Goal: Task Accomplishment & Management: Use online tool/utility

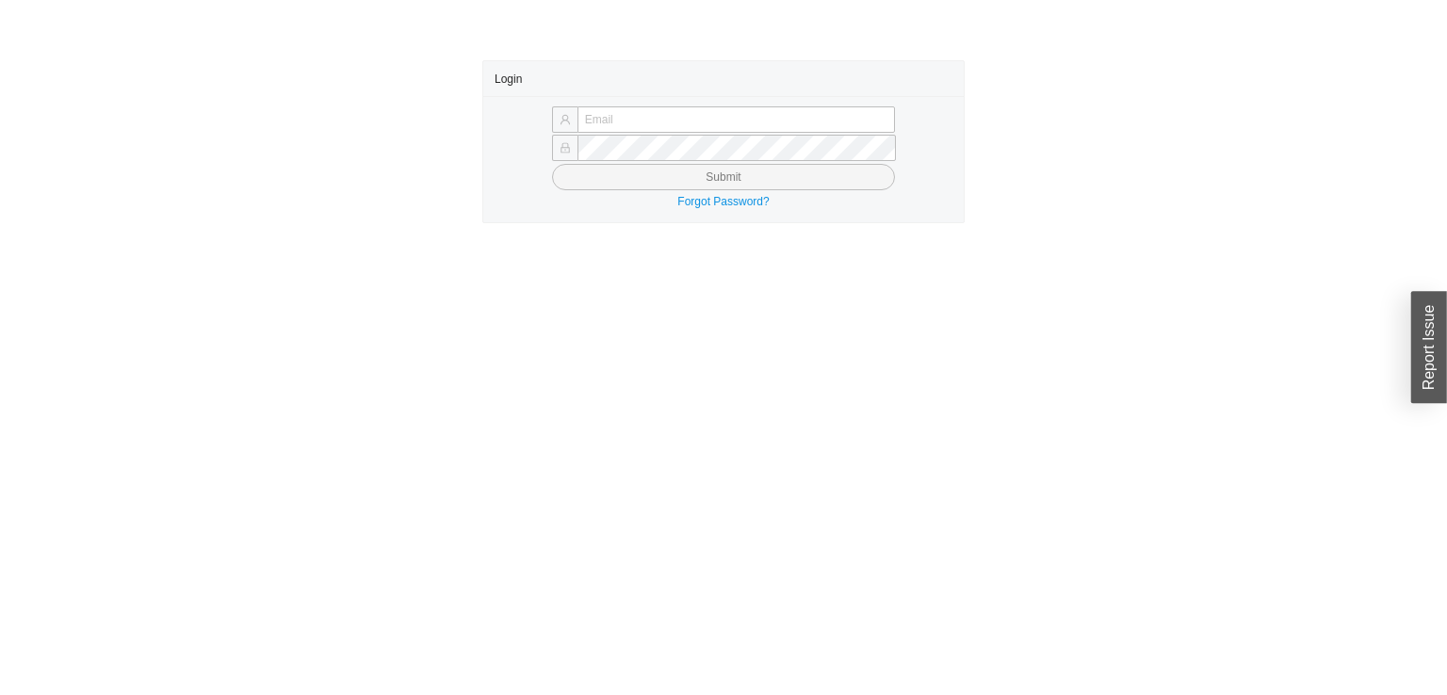
type input "freddyj@asbathnj.com"
click at [831, 166] on button "Submit" at bounding box center [723, 177] width 343 height 26
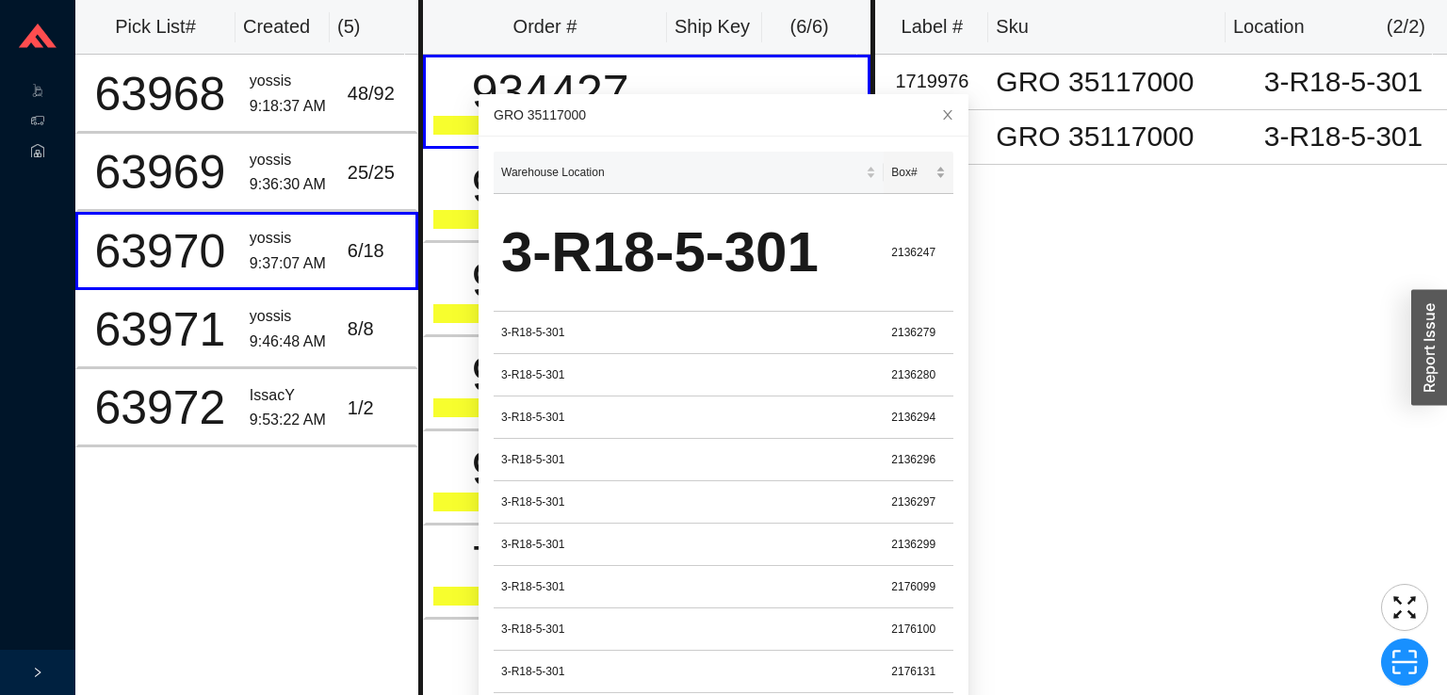
click at [891, 174] on span "Box#" at bounding box center [911, 172] width 41 height 19
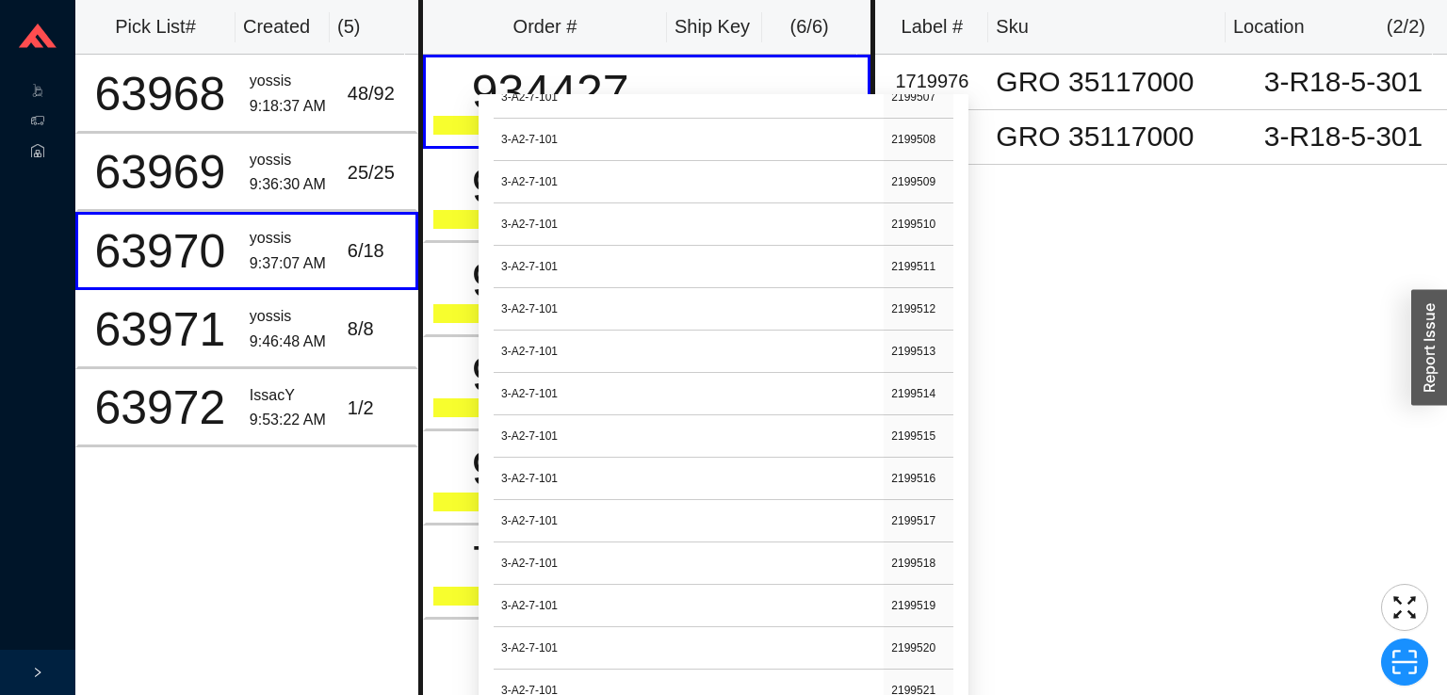
scroll to position [1296, 0]
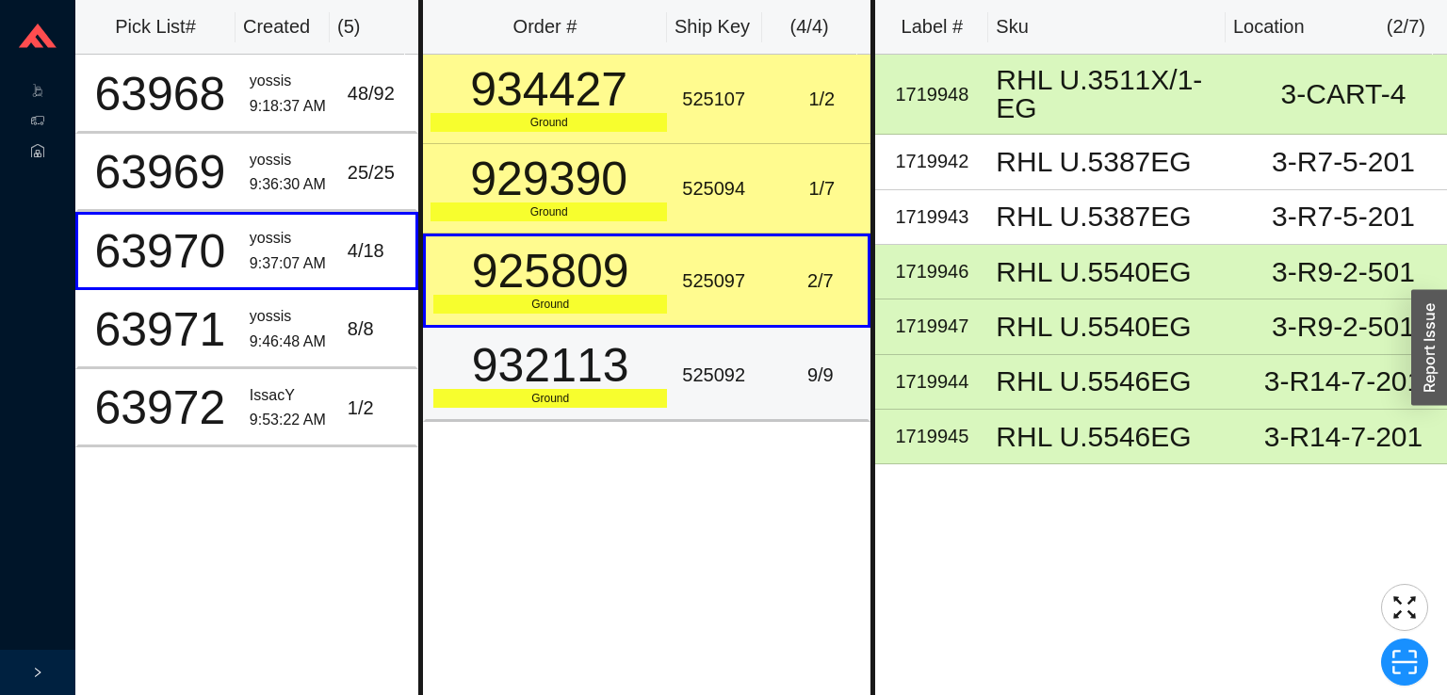
click at [760, 380] on td "525092" at bounding box center [724, 375] width 98 height 94
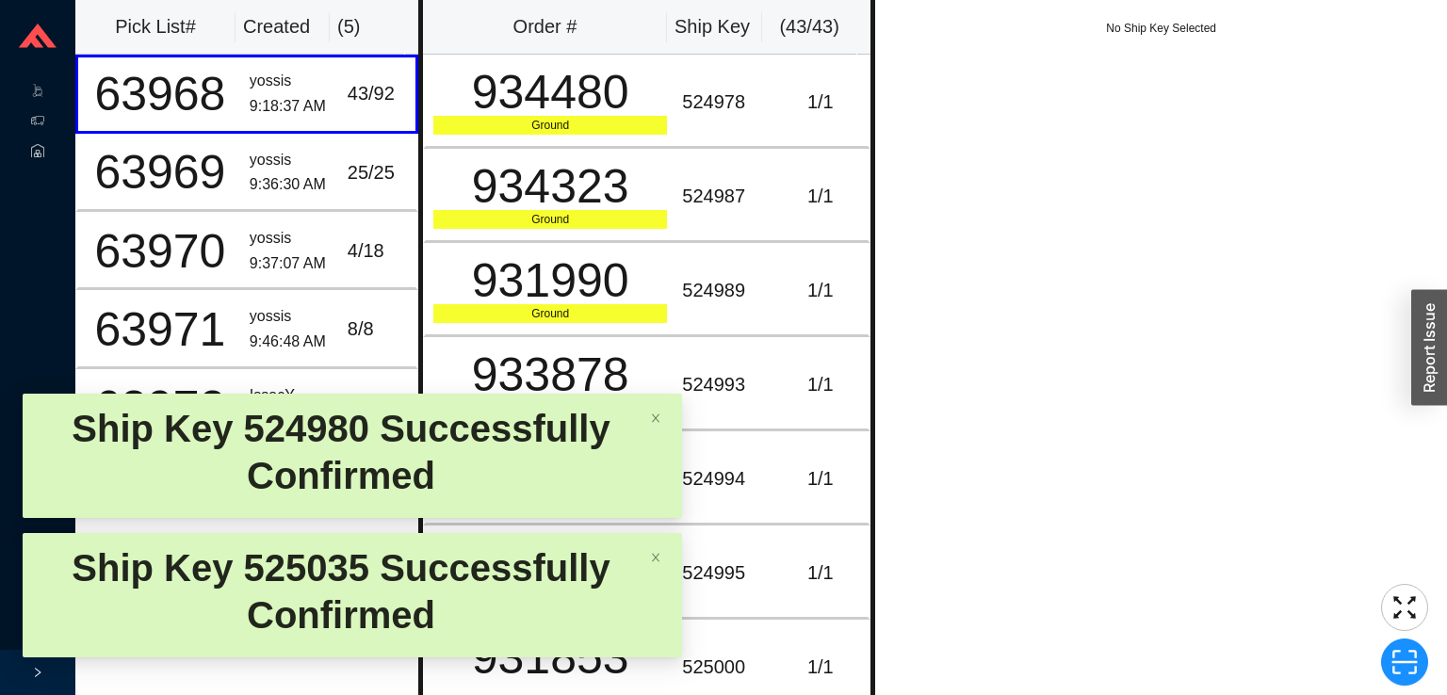
click at [788, 173] on td "1 / 1" at bounding box center [821, 196] width 98 height 94
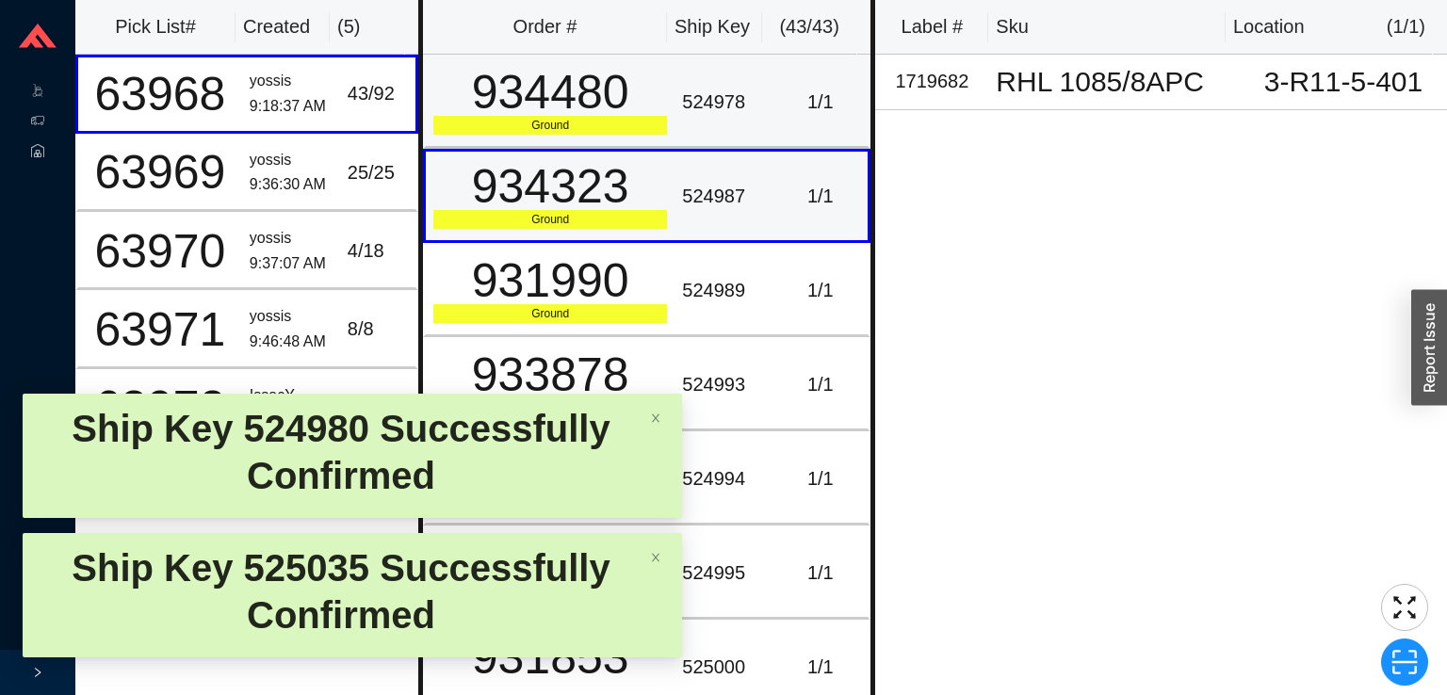
click at [799, 107] on div "1 / 1" at bounding box center [820, 102] width 80 height 31
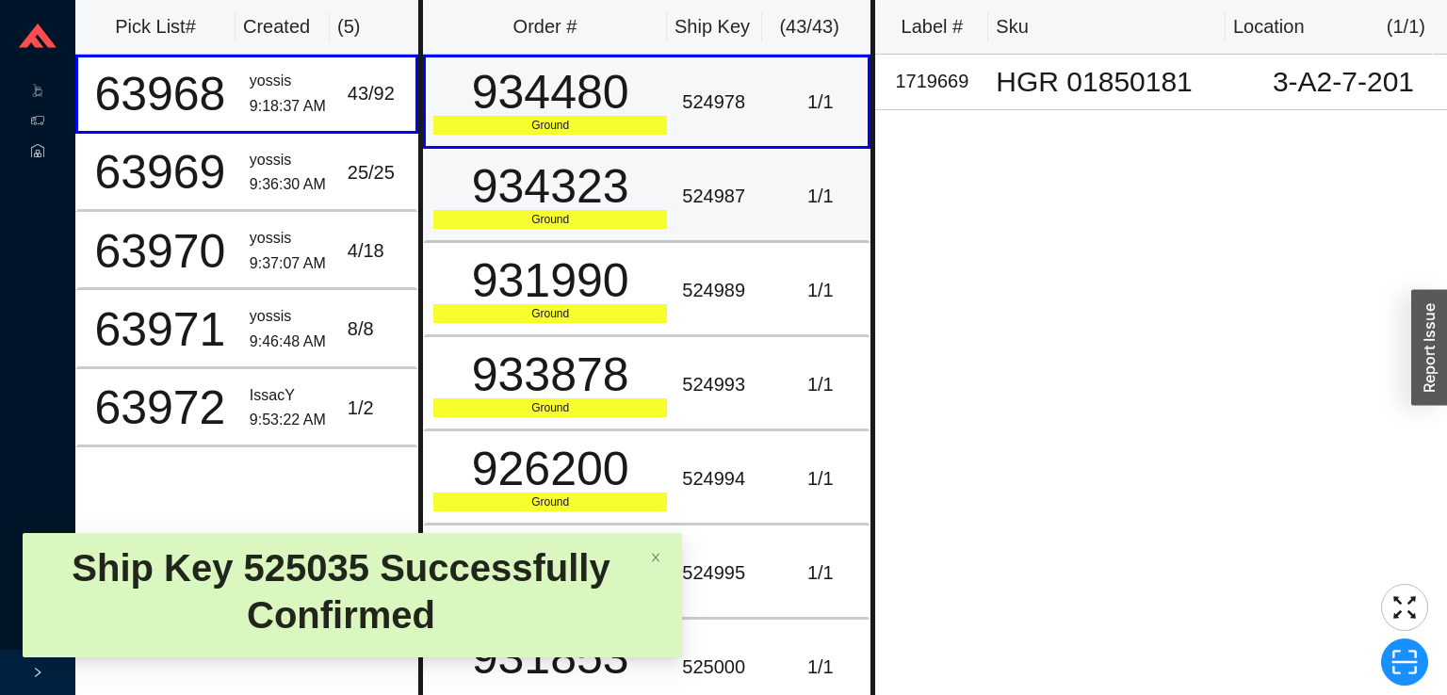
click at [804, 197] on div "1 / 1" at bounding box center [820, 196] width 80 height 31
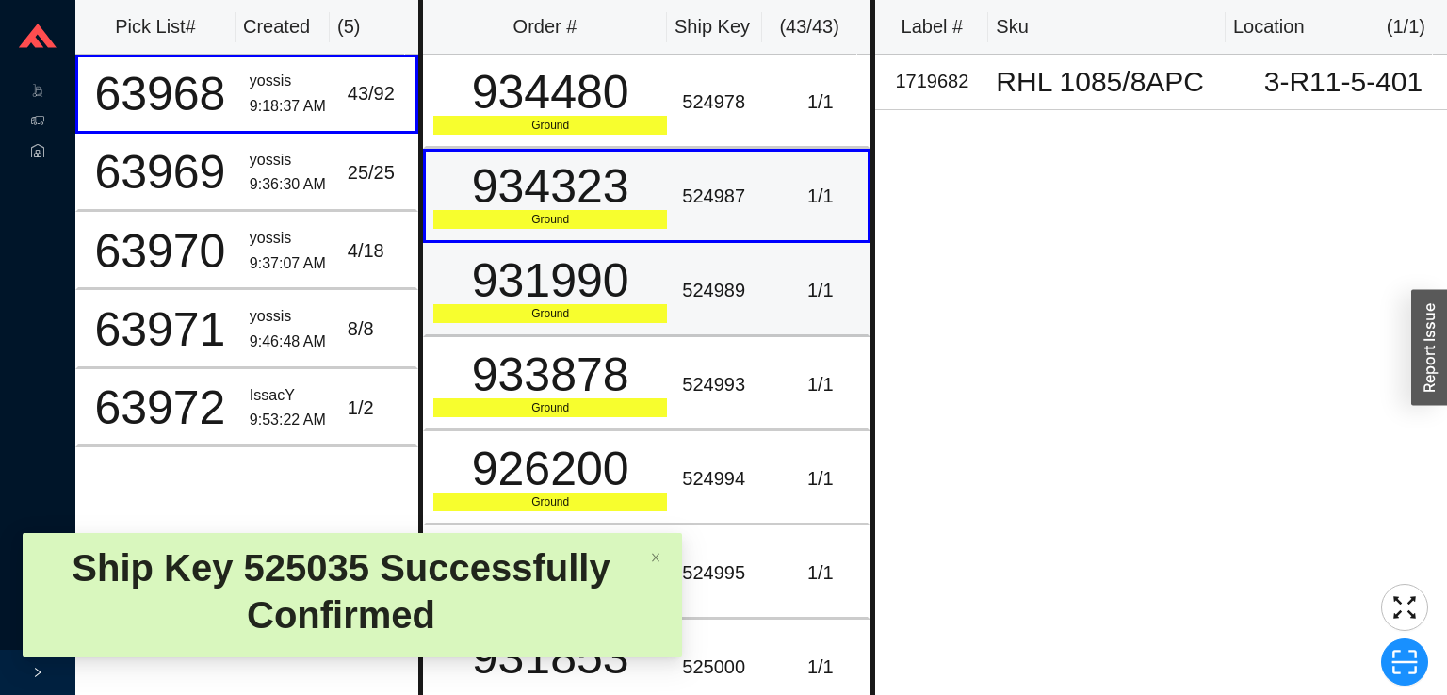
click at [772, 258] on td "1 / 1" at bounding box center [821, 290] width 98 height 94
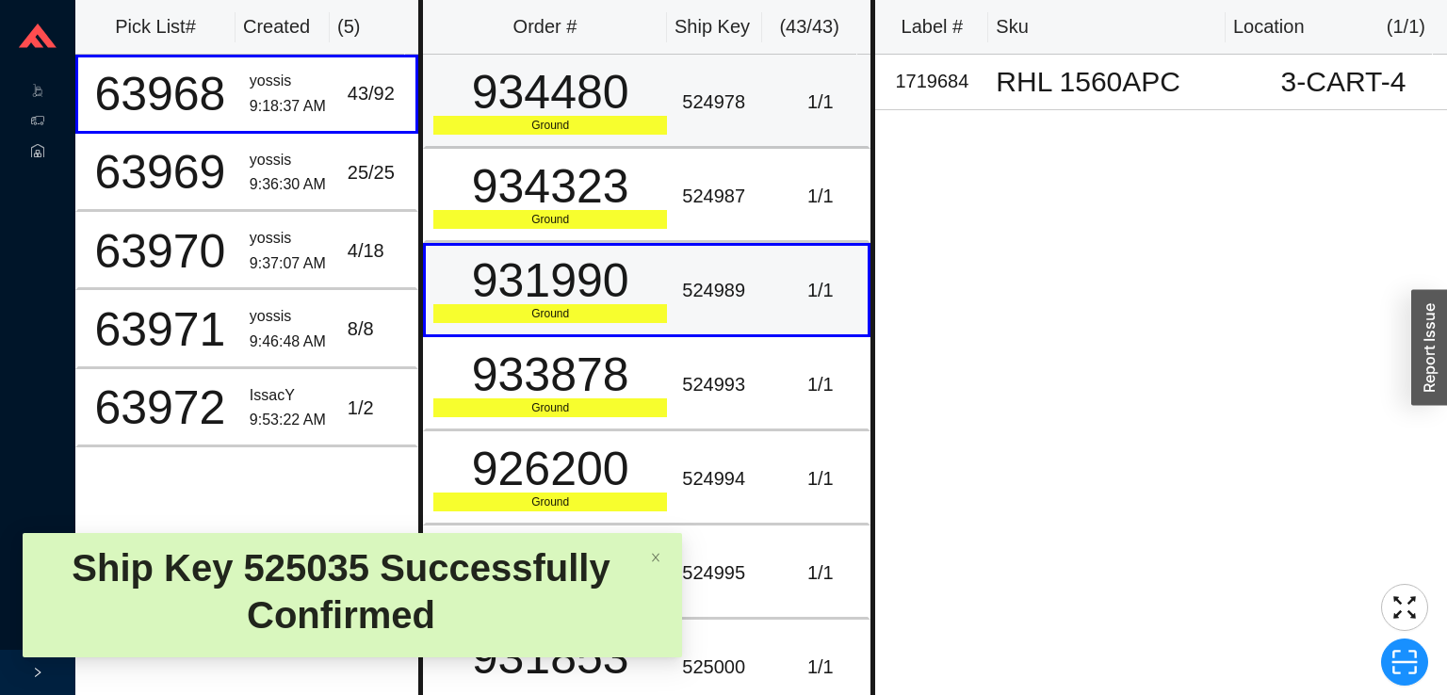
click at [772, 143] on td "1 / 1" at bounding box center [821, 102] width 98 height 94
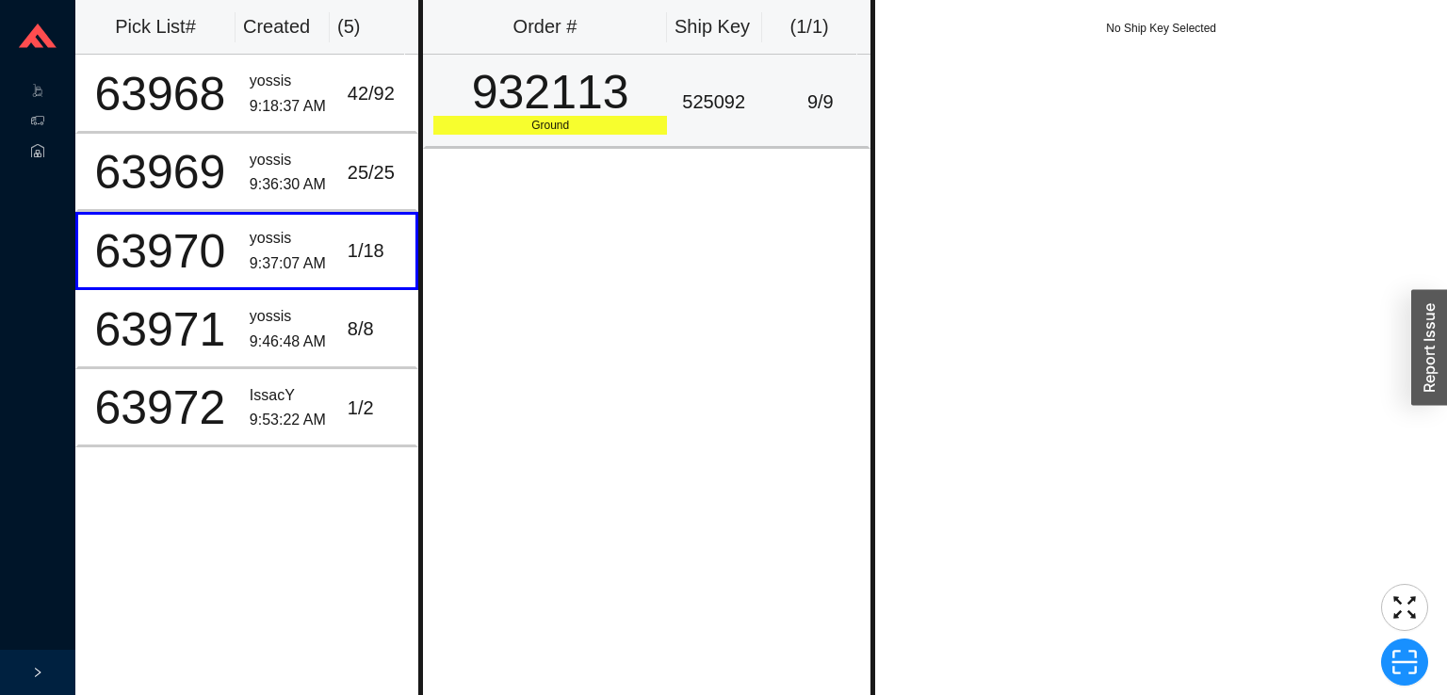
click at [659, 106] on td "932113 Ground" at bounding box center [549, 102] width 252 height 94
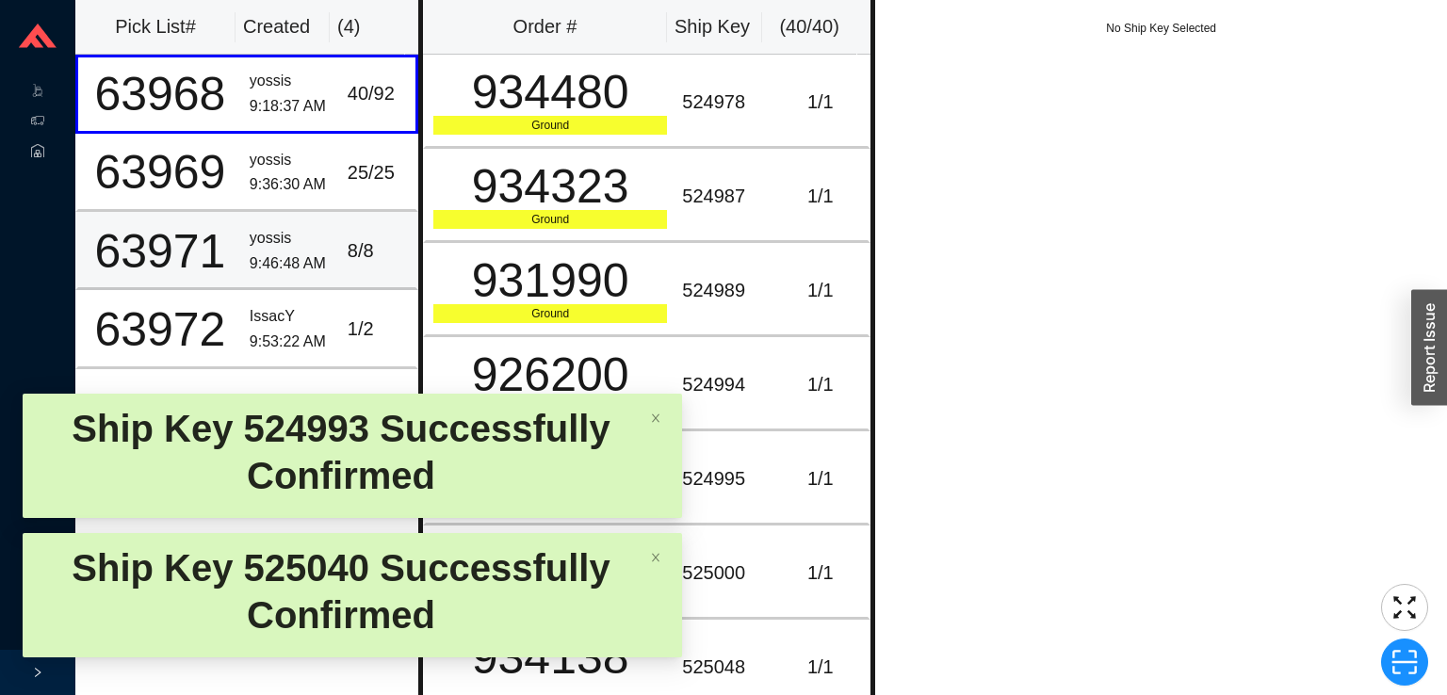
click at [320, 252] on div "9:46:48 AM" at bounding box center [291, 264] width 83 height 25
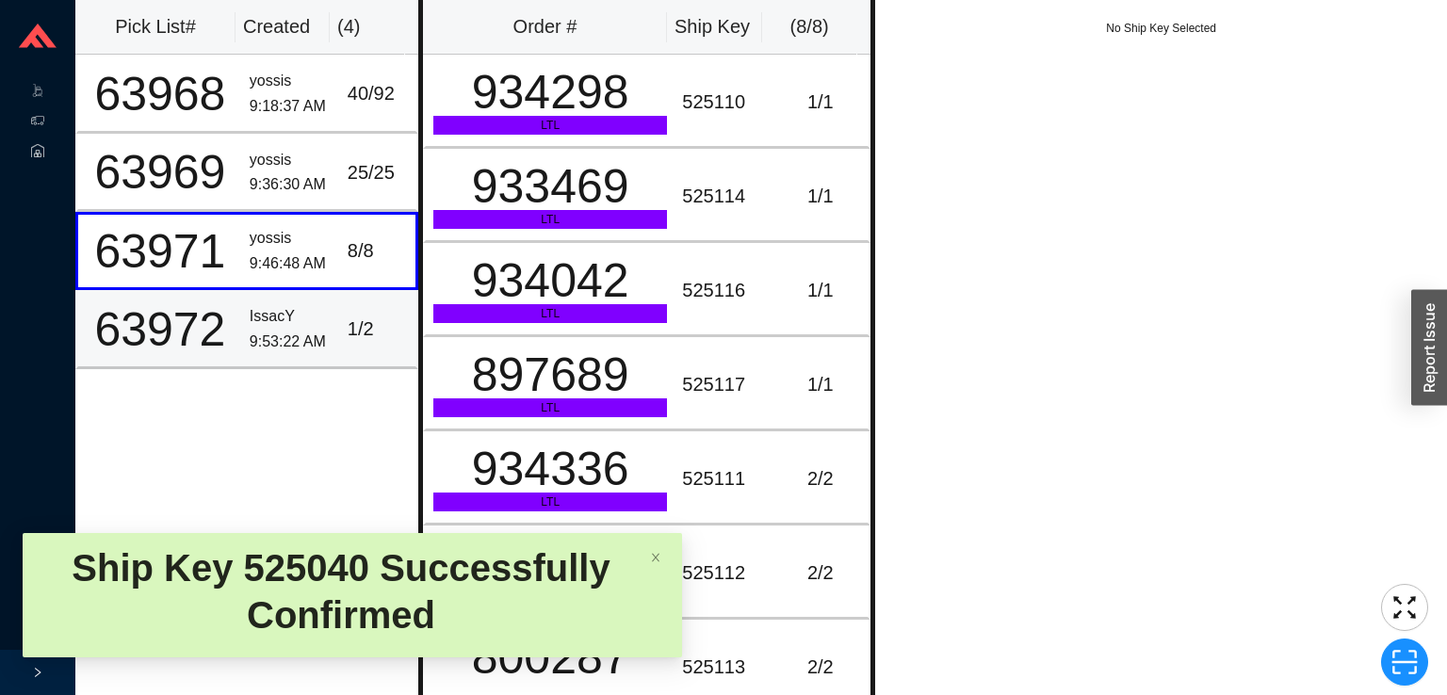
click at [295, 290] on td "IssacY 9:53:22 AM" at bounding box center [291, 329] width 98 height 78
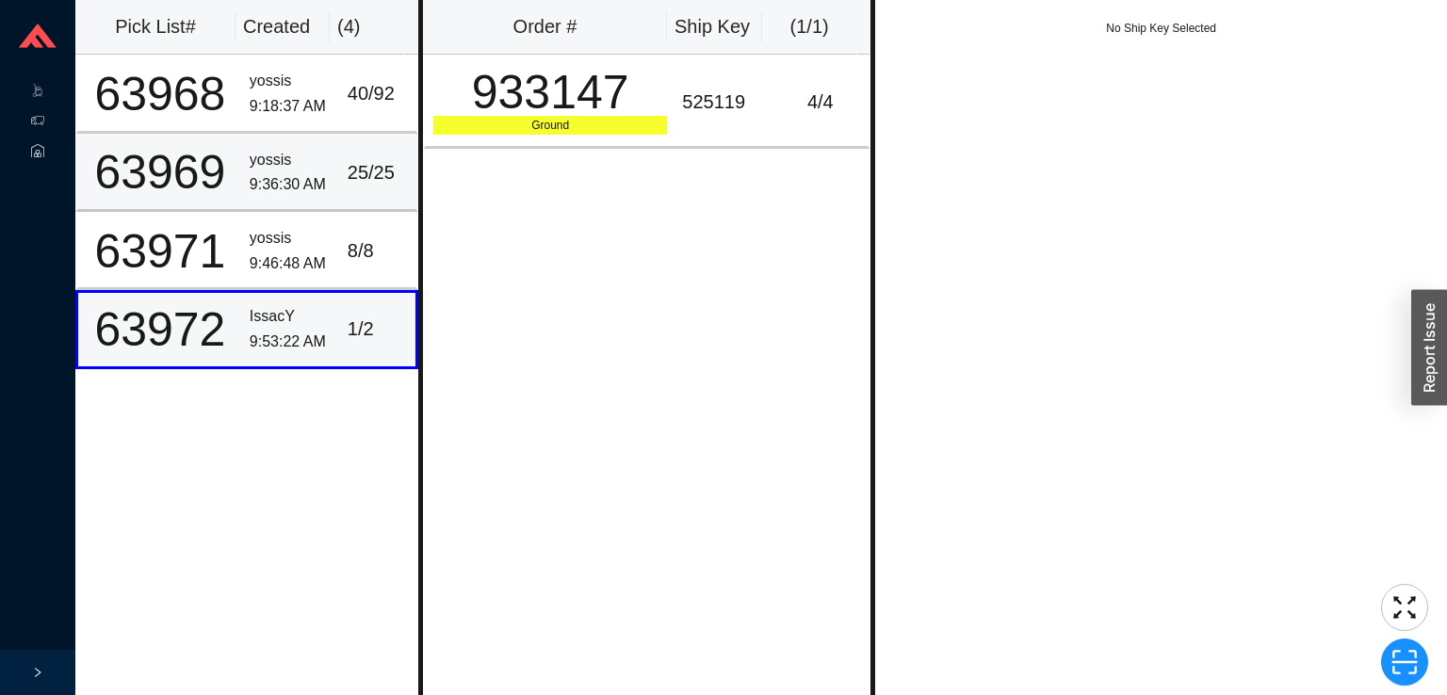
click at [314, 137] on td "yossis 9:36:30 AM" at bounding box center [291, 173] width 98 height 78
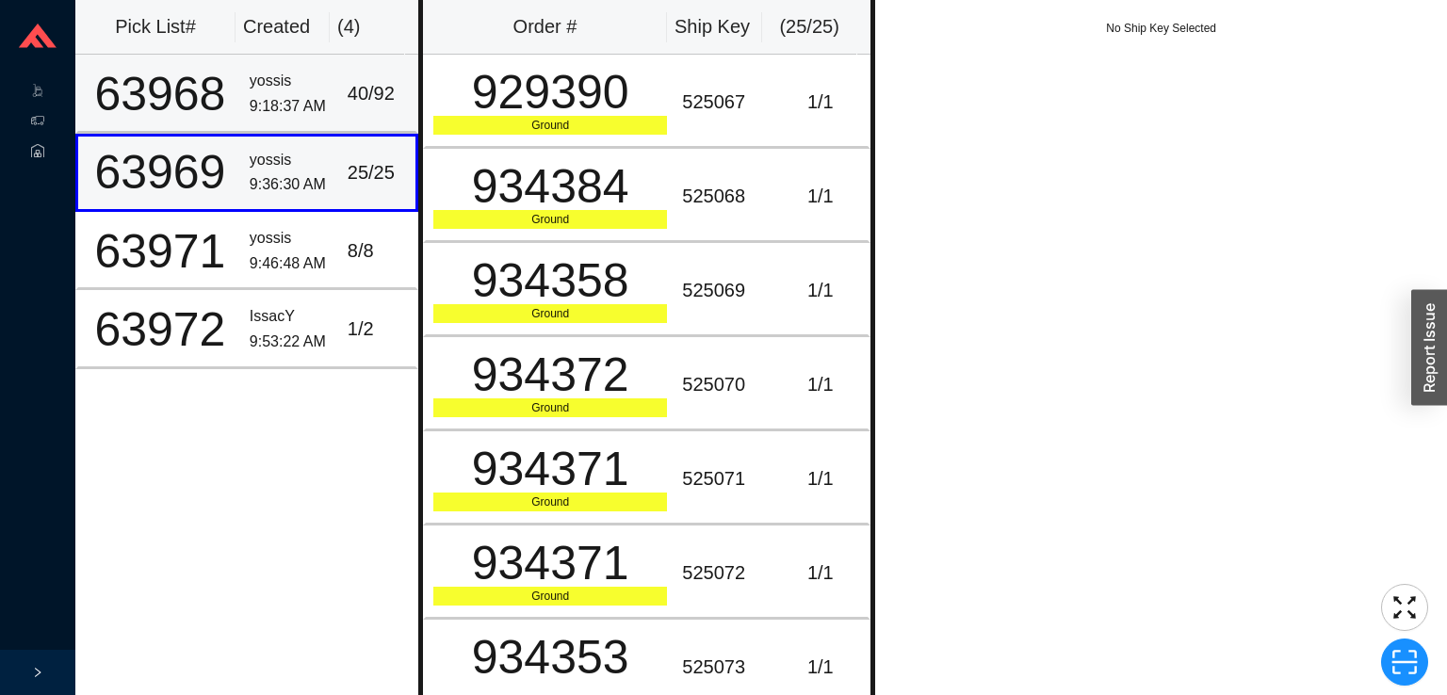
click at [340, 96] on td "40 / 92" at bounding box center [379, 94] width 78 height 78
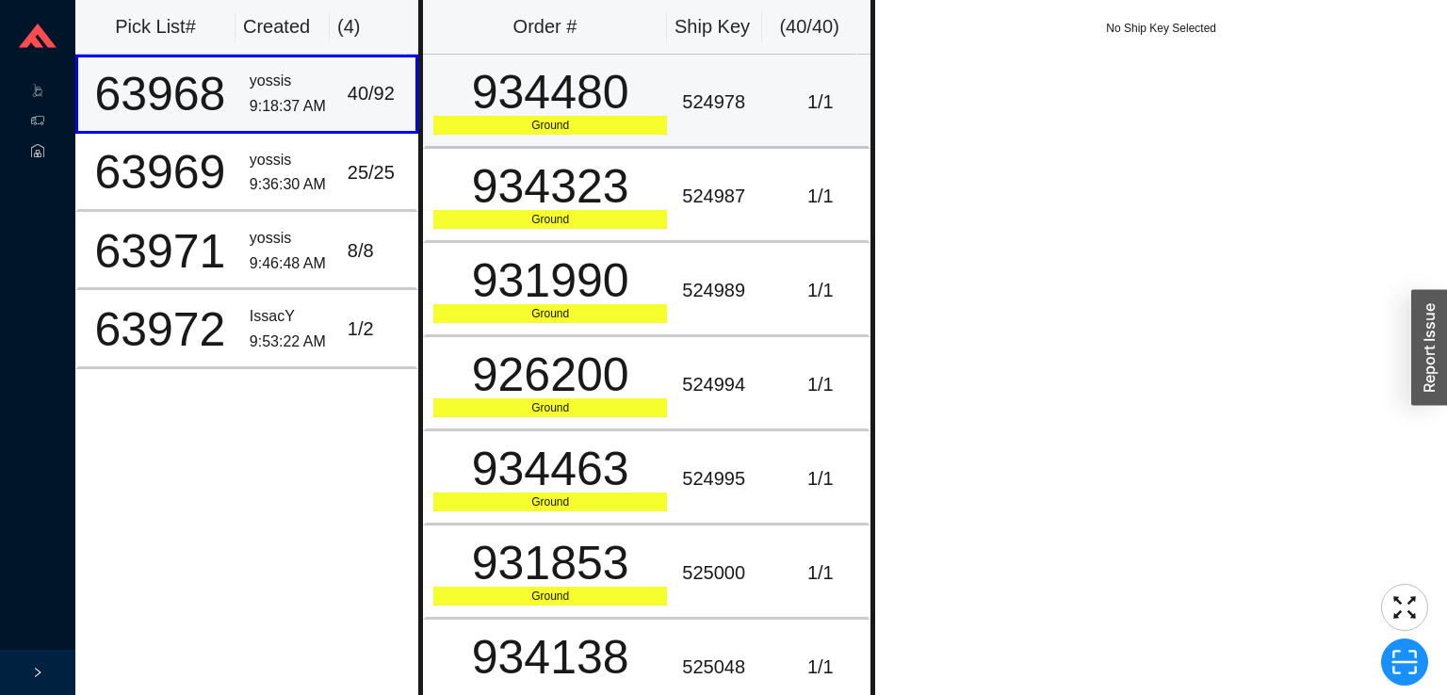
click at [724, 98] on div "524978" at bounding box center [723, 102] width 83 height 31
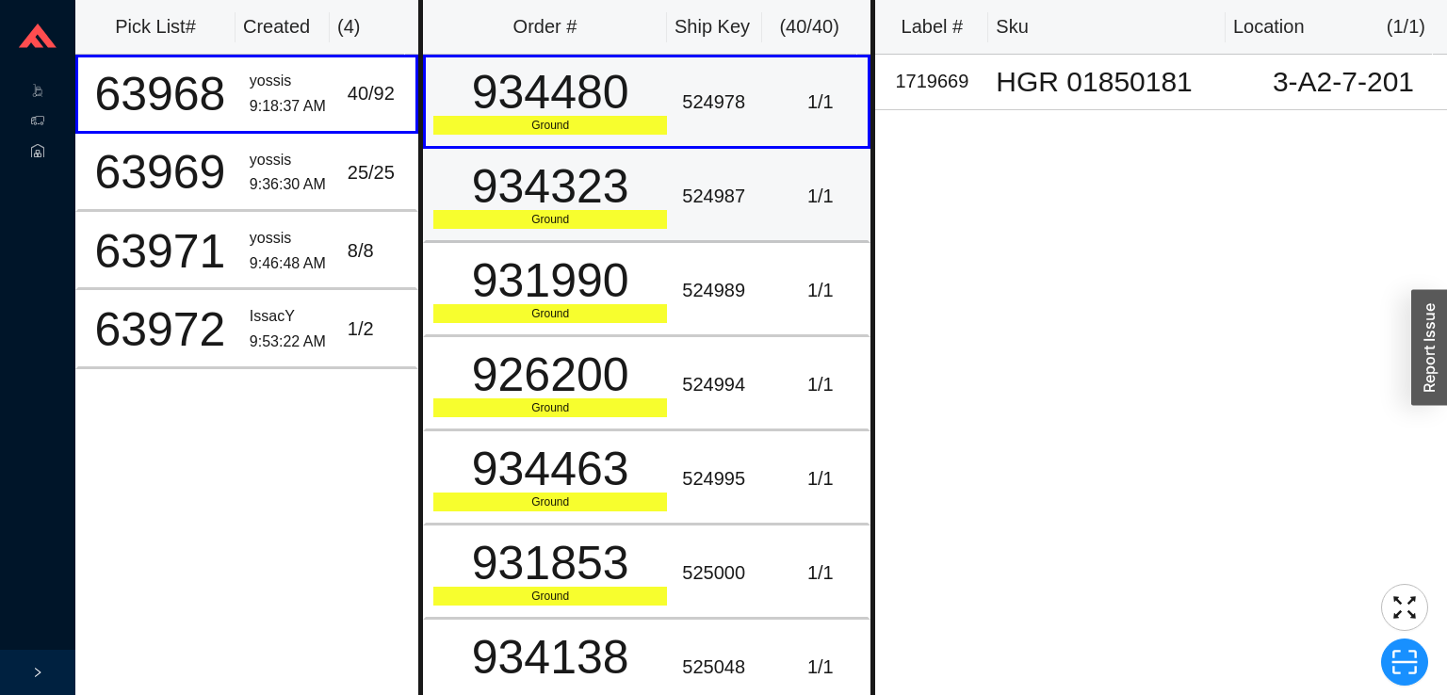
click at [754, 209] on td "524987" at bounding box center [724, 196] width 98 height 94
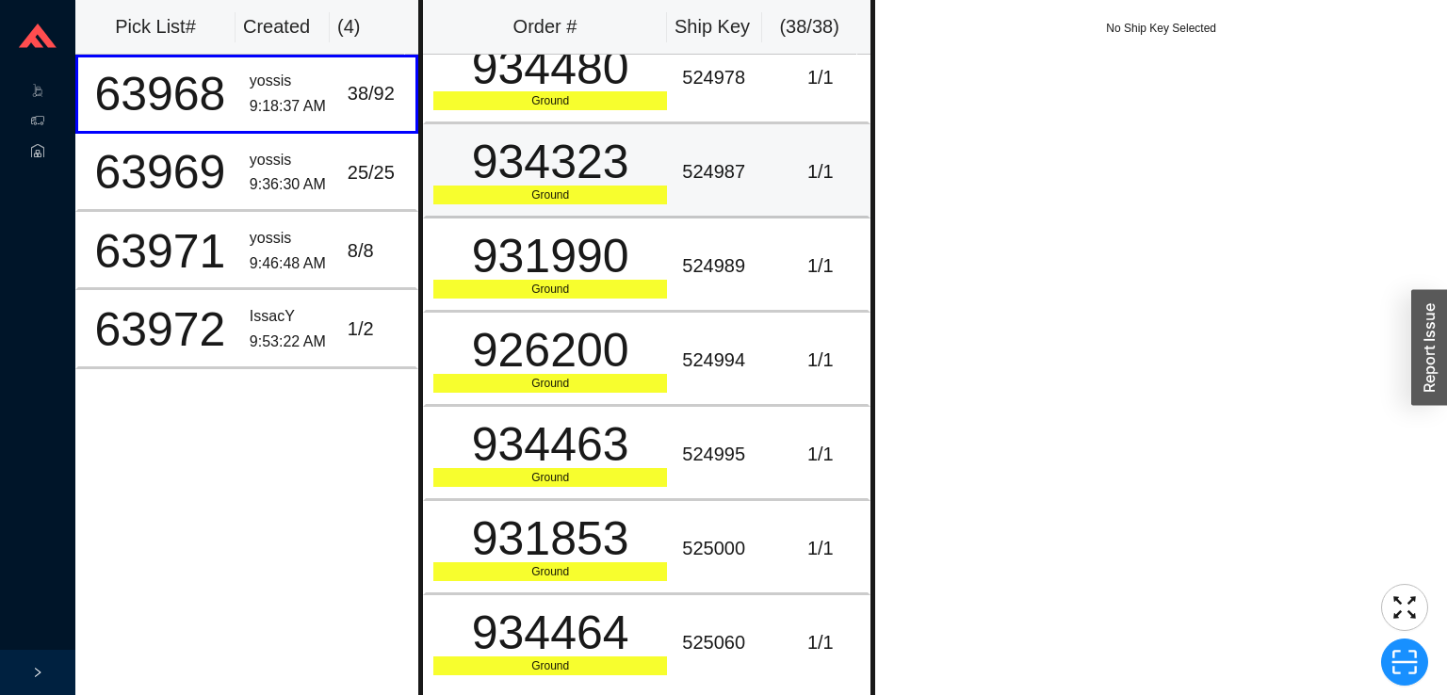
scroll to position [0, 0]
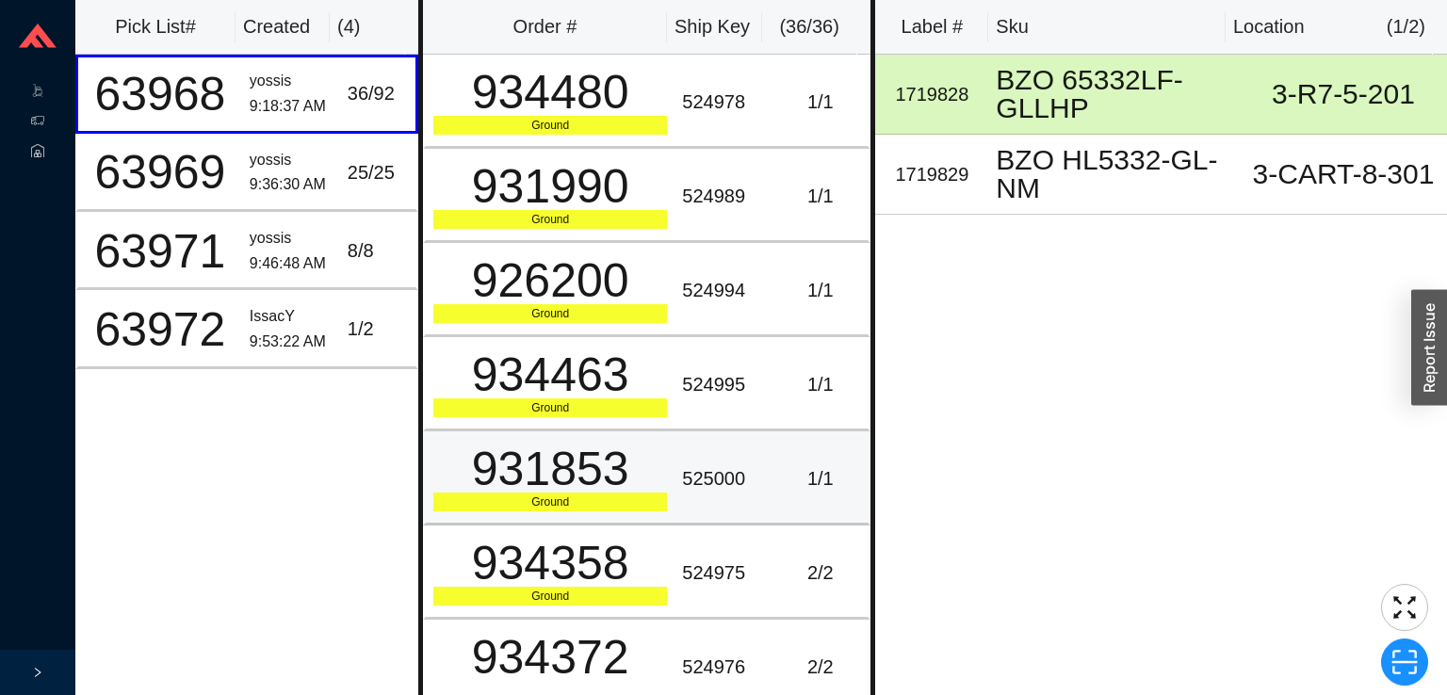
click at [701, 444] on td "525000" at bounding box center [724, 478] width 98 height 94
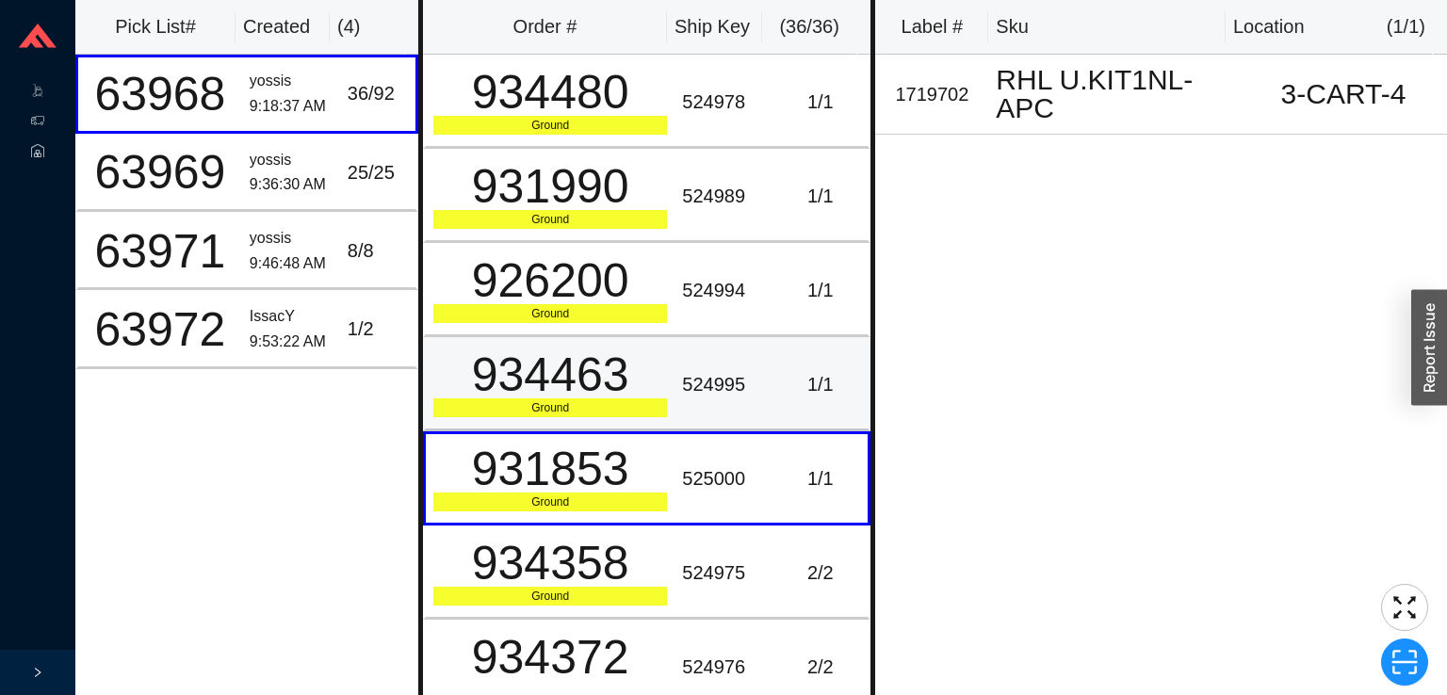
click at [701, 379] on div "524995" at bounding box center [723, 384] width 83 height 31
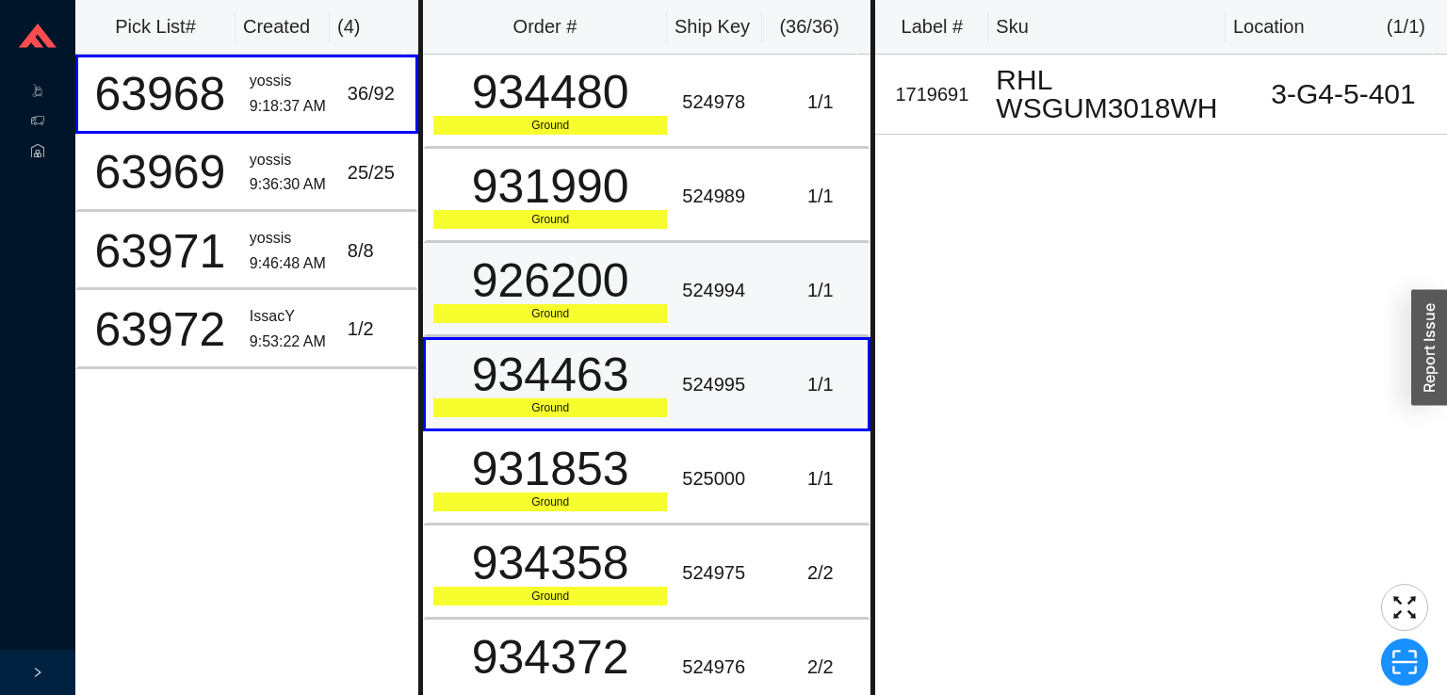
click at [721, 268] on td "524994" at bounding box center [724, 290] width 98 height 94
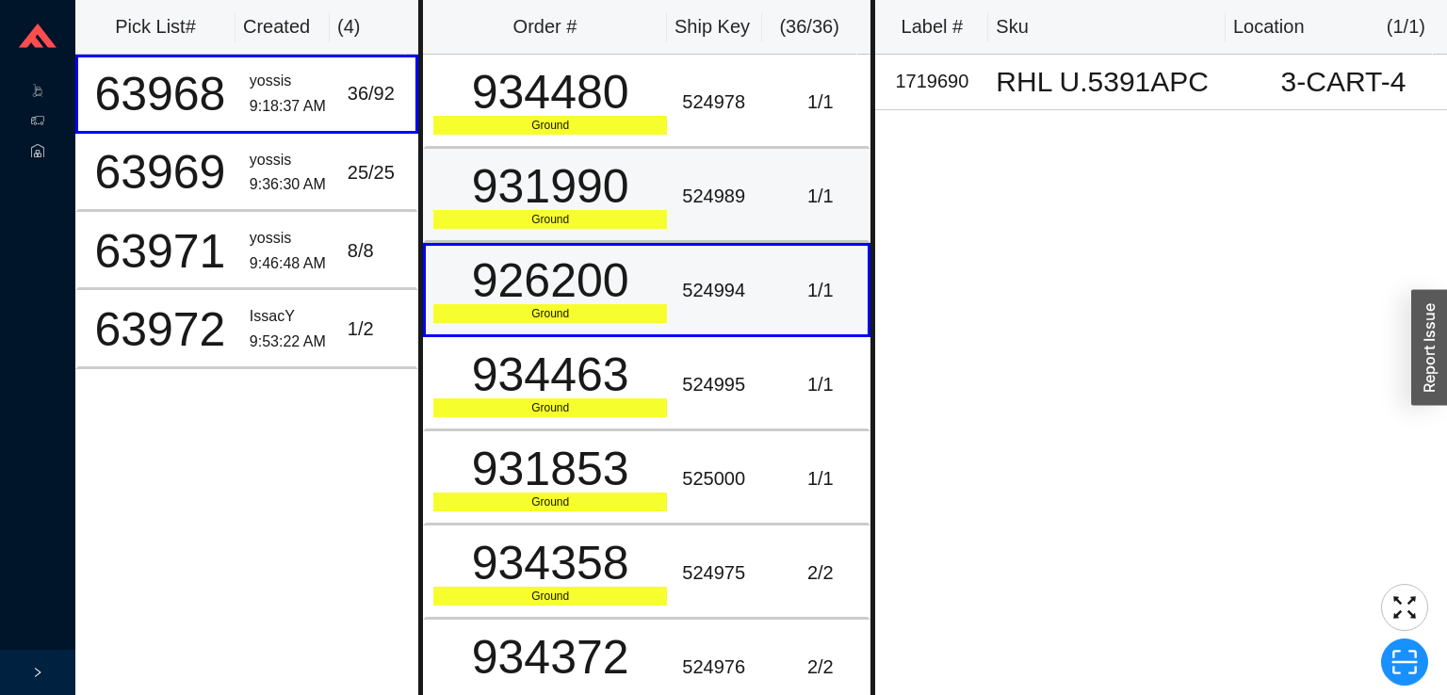
click at [740, 177] on td "524989" at bounding box center [724, 196] width 98 height 94
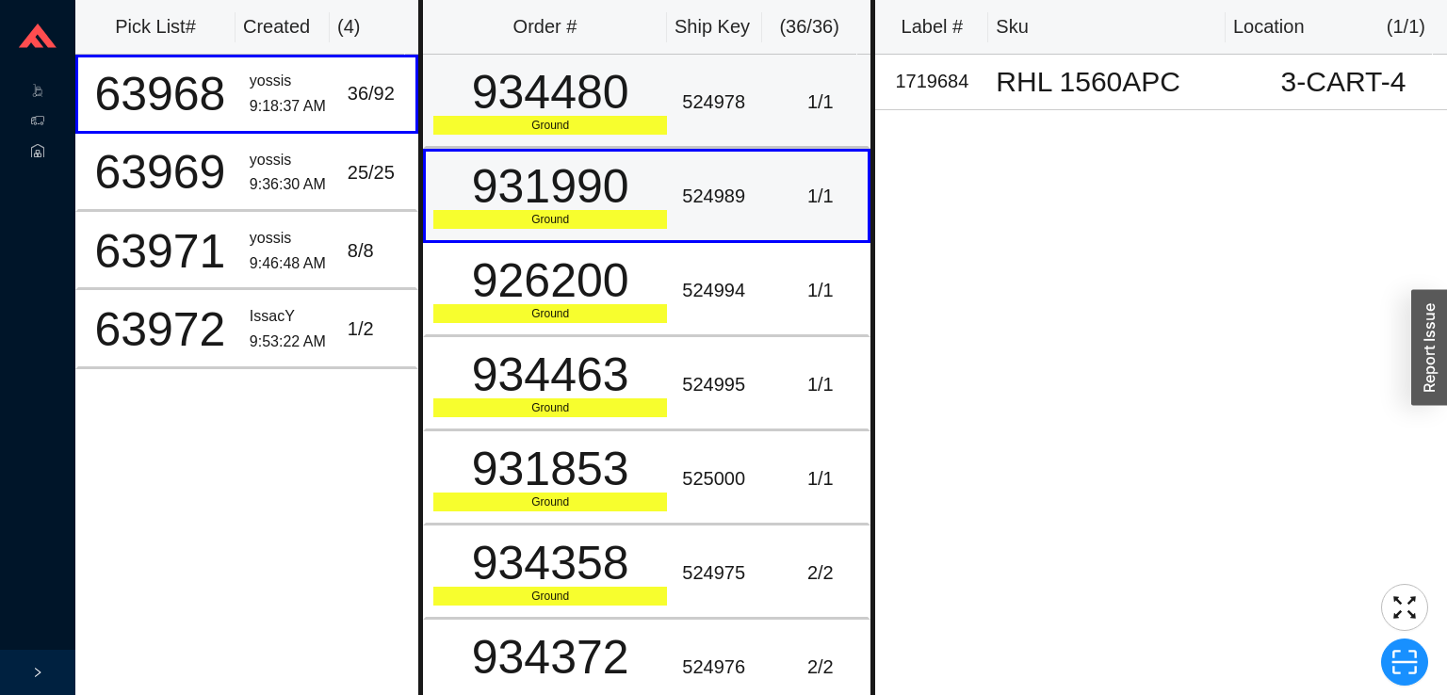
click at [723, 101] on div "524978" at bounding box center [723, 102] width 83 height 31
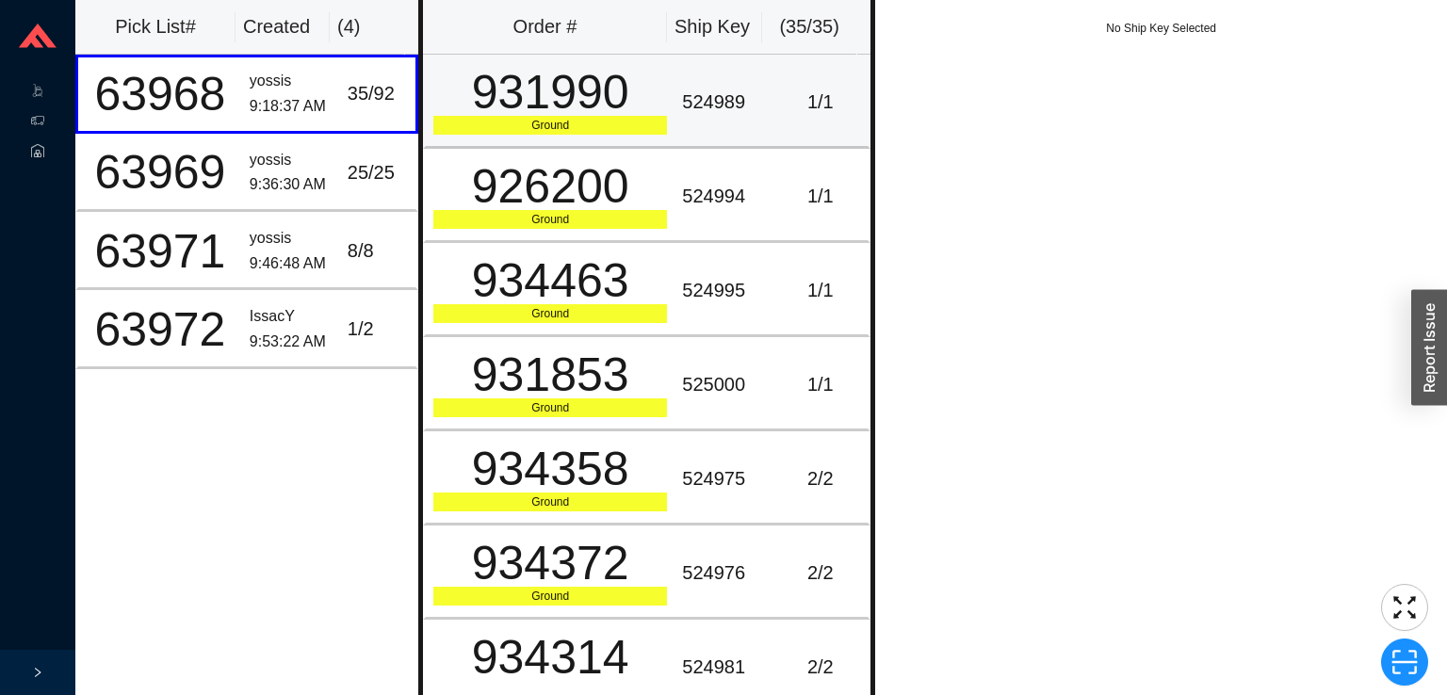
click at [682, 135] on td "524989" at bounding box center [724, 102] width 98 height 94
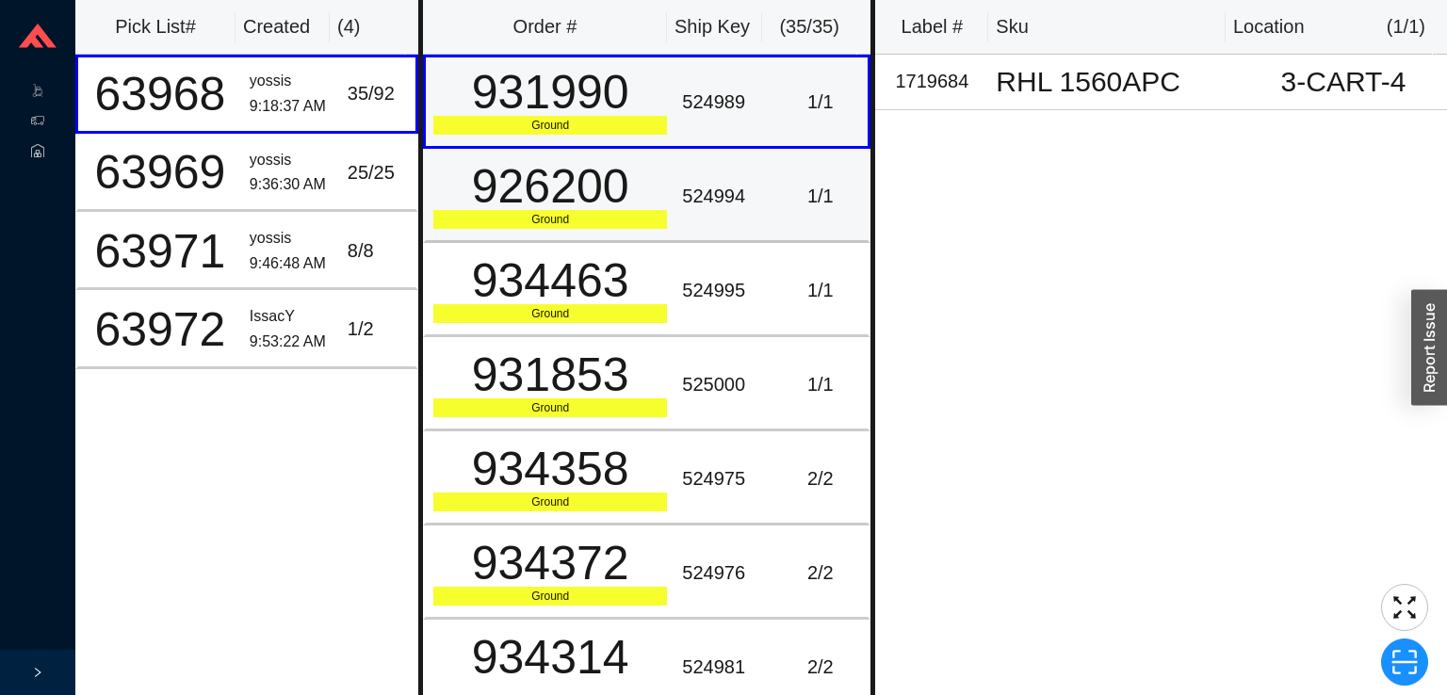
click at [780, 188] on div "1 / 1" at bounding box center [820, 196] width 80 height 31
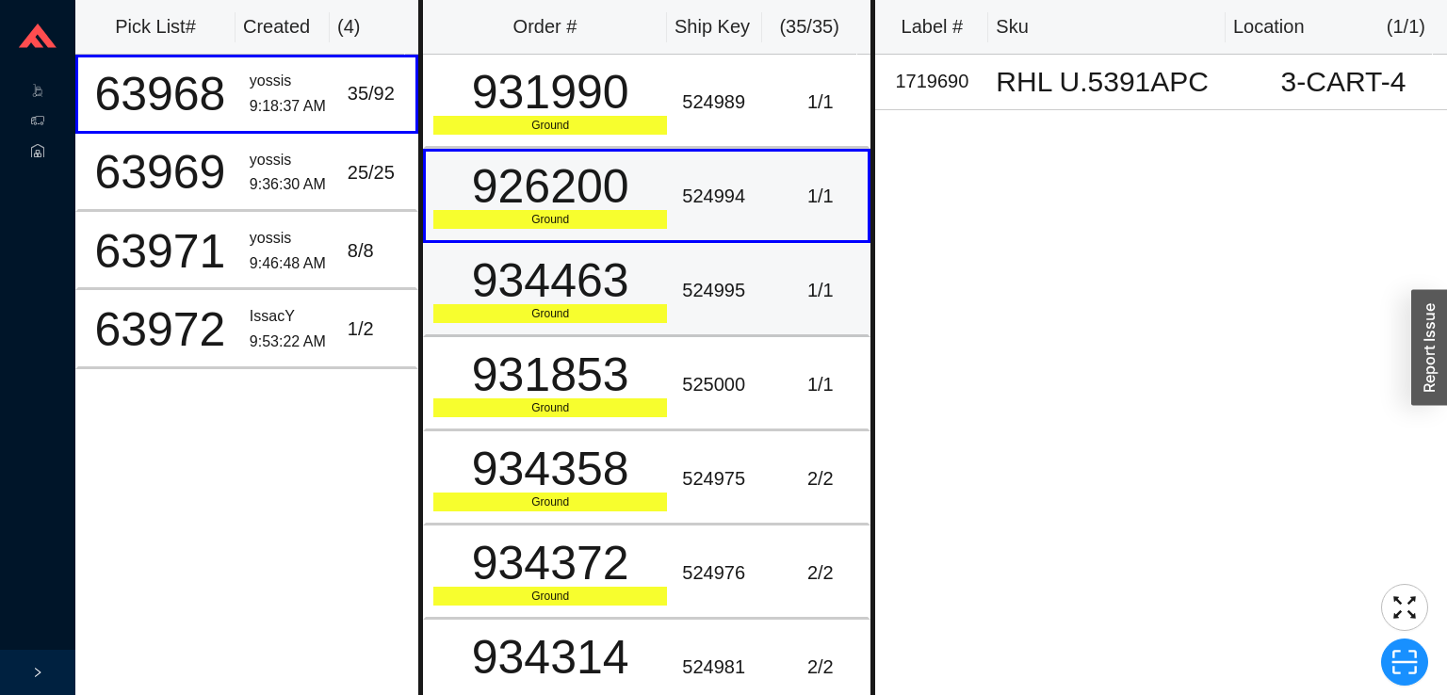
click at [772, 281] on td "1 / 1" at bounding box center [821, 290] width 98 height 94
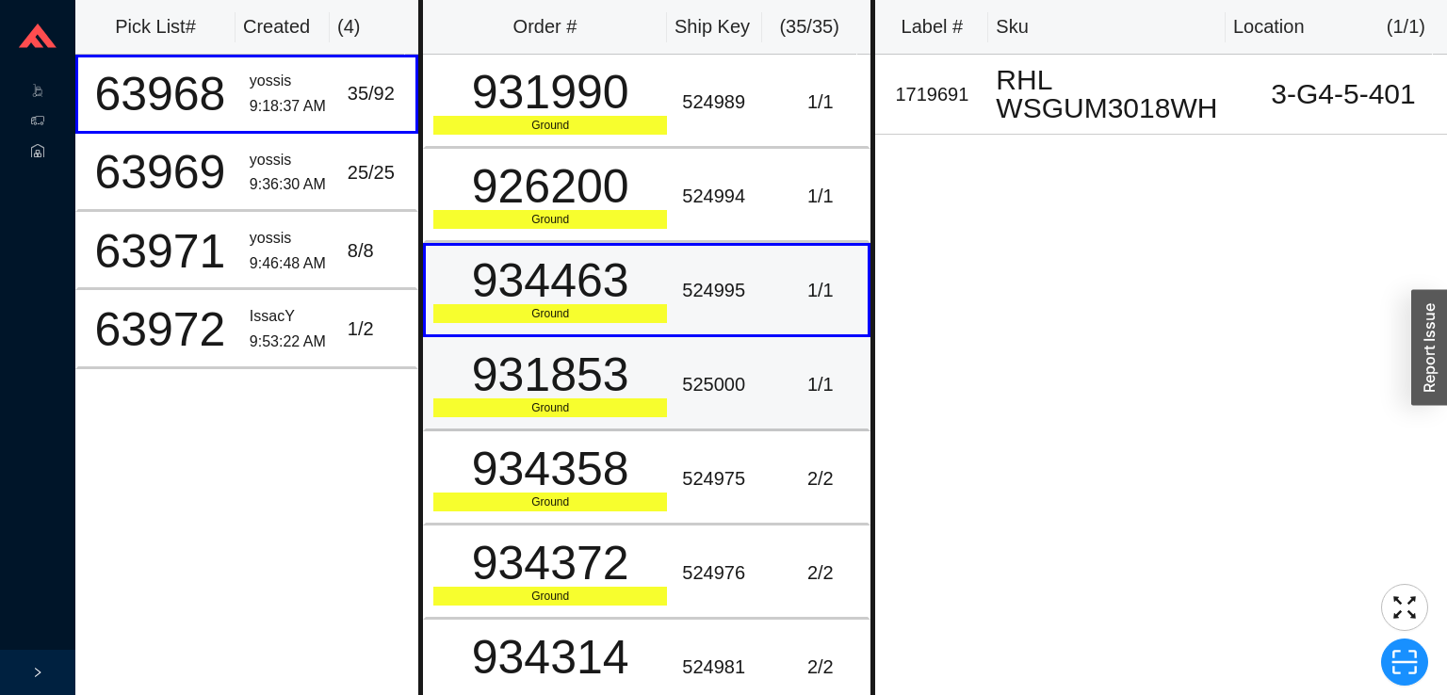
click at [748, 381] on div "525000" at bounding box center [723, 384] width 83 height 31
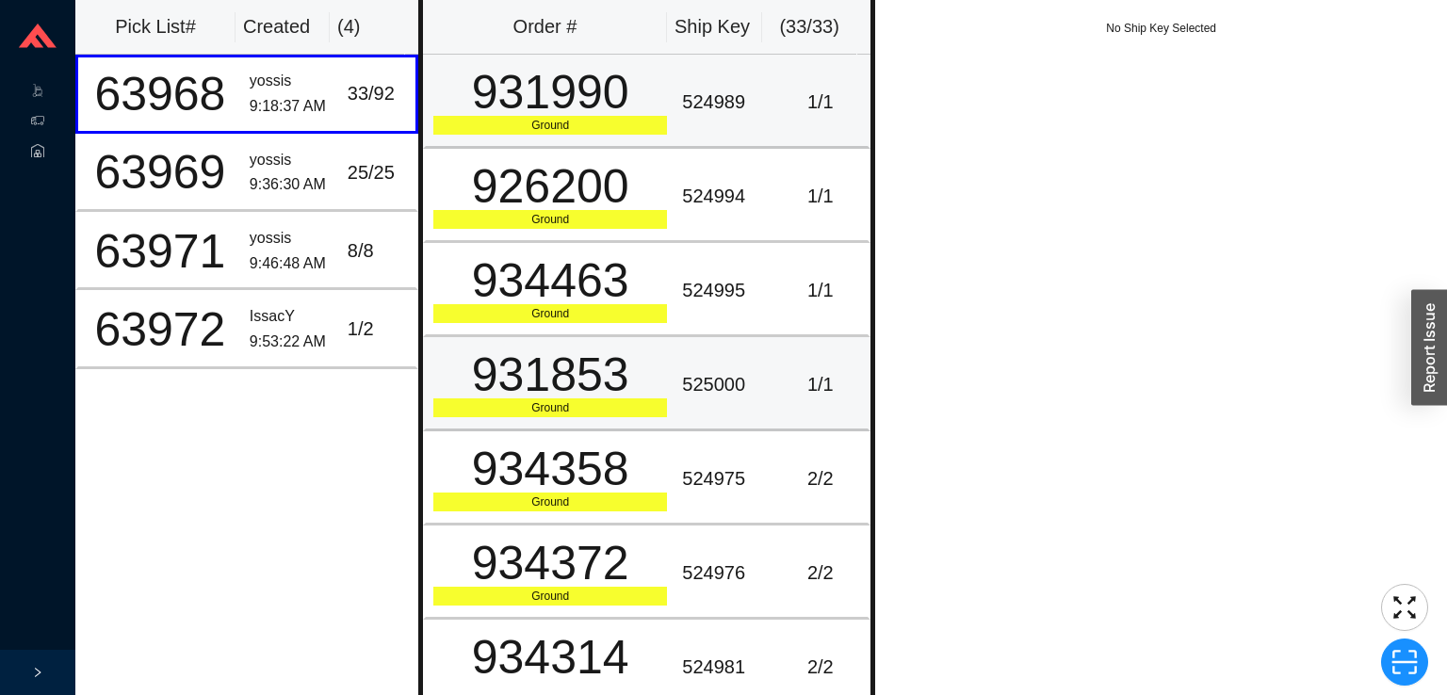
click at [772, 105] on td "1 / 1" at bounding box center [821, 102] width 98 height 94
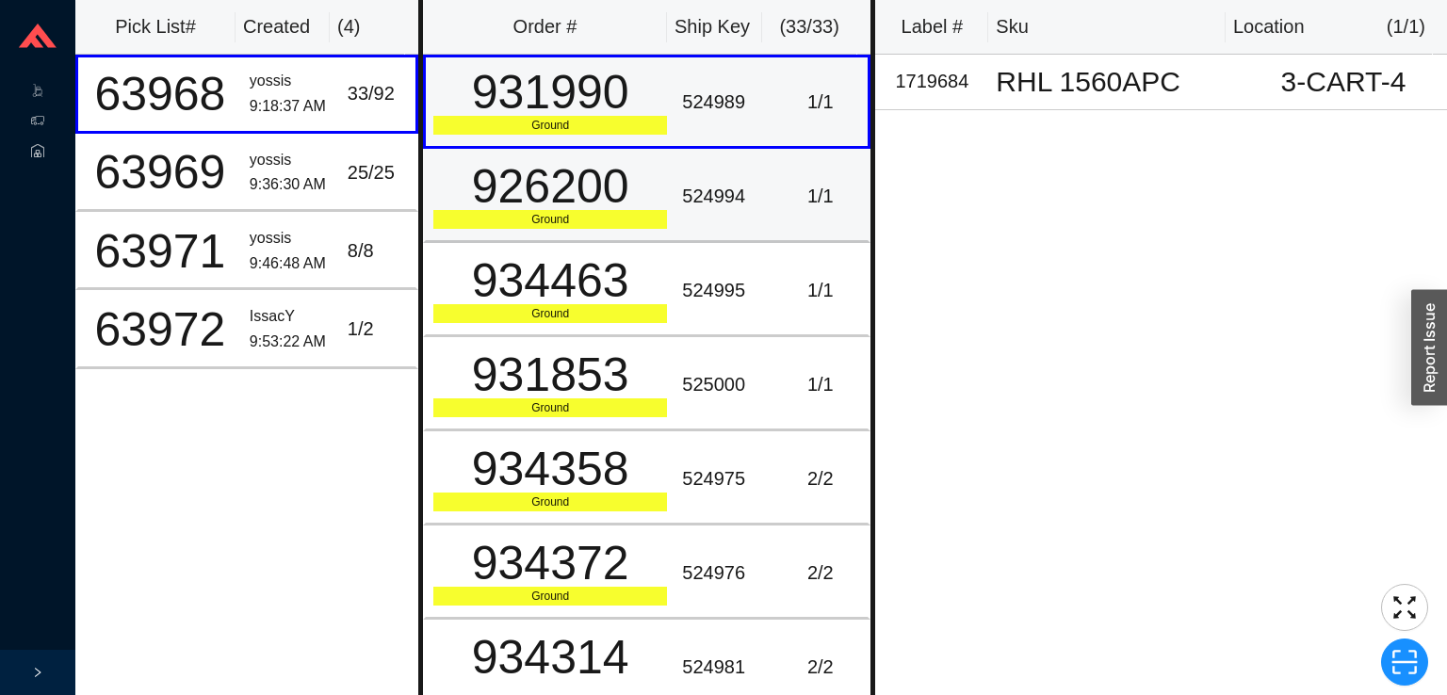
click at [772, 152] on td "1 / 1" at bounding box center [821, 196] width 98 height 94
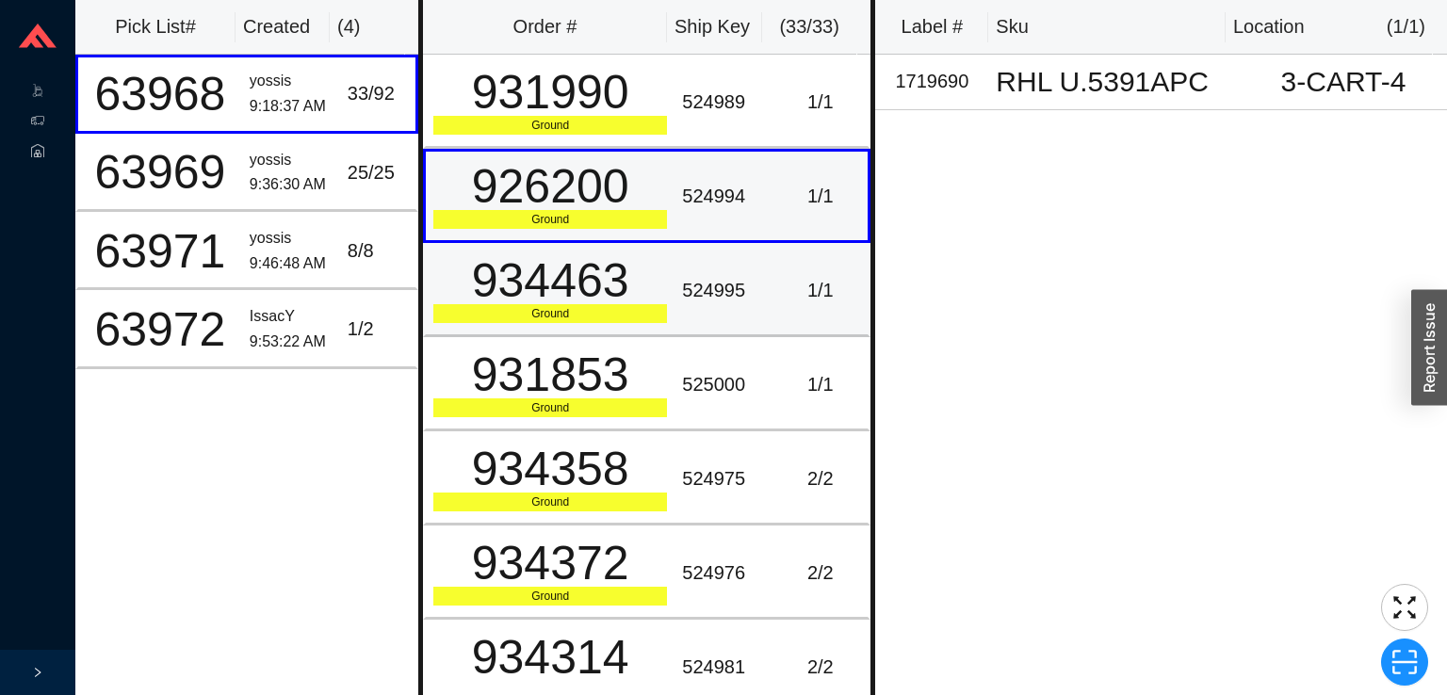
click at [742, 252] on td "524995" at bounding box center [724, 290] width 98 height 94
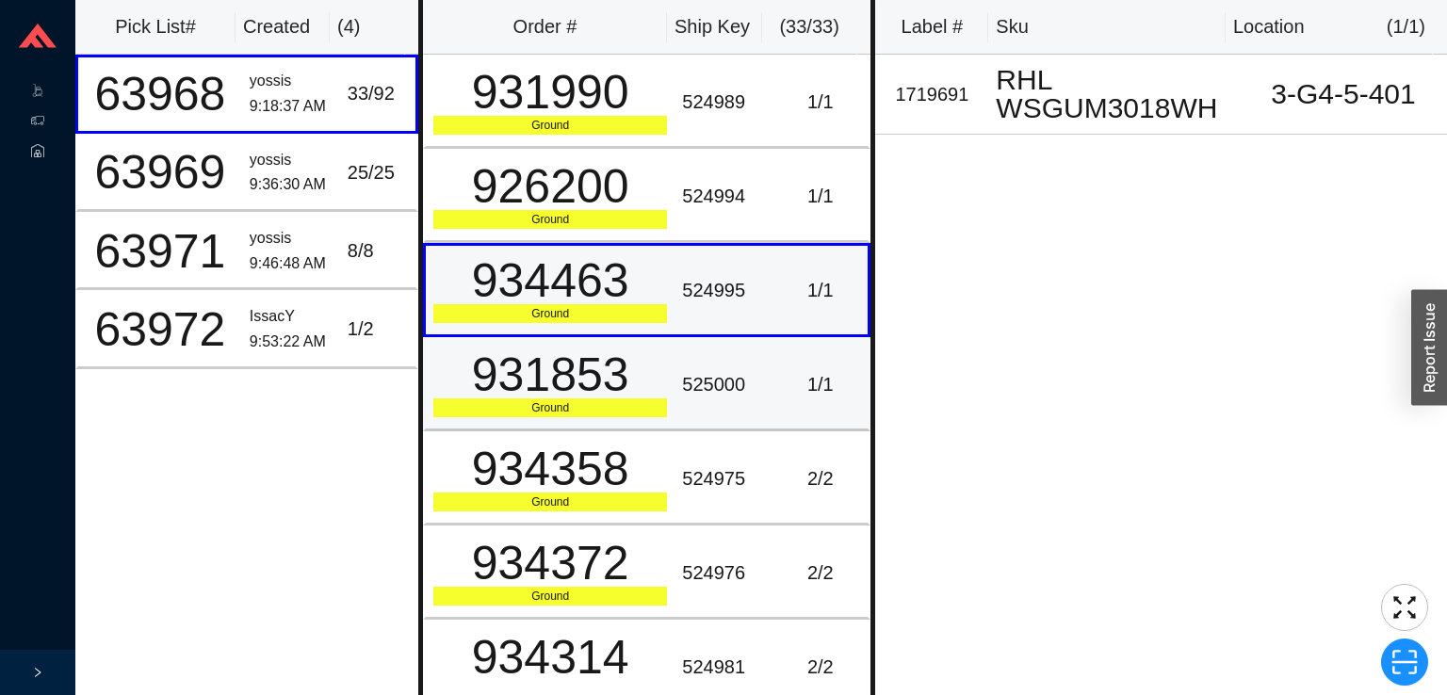
click at [714, 369] on div "525000" at bounding box center [723, 384] width 83 height 31
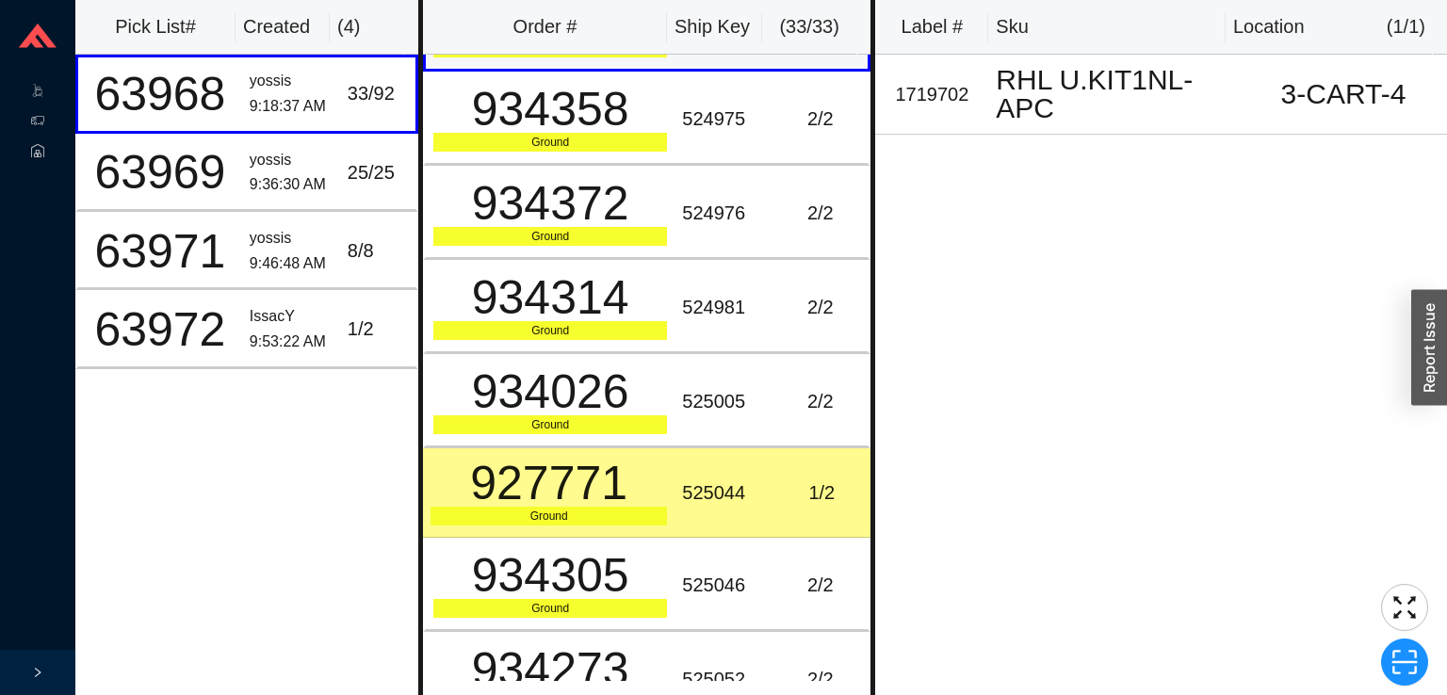
scroll to position [366, 0]
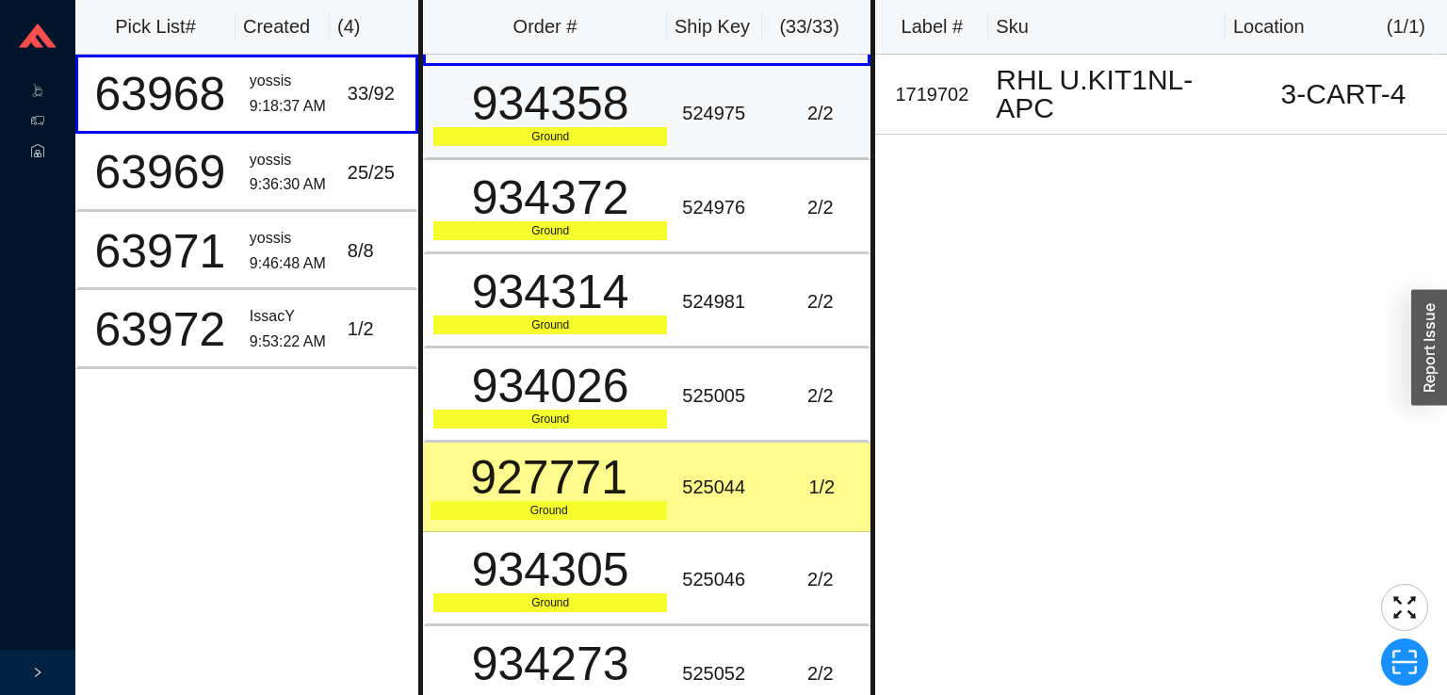
click at [752, 145] on td "524975" at bounding box center [724, 113] width 98 height 94
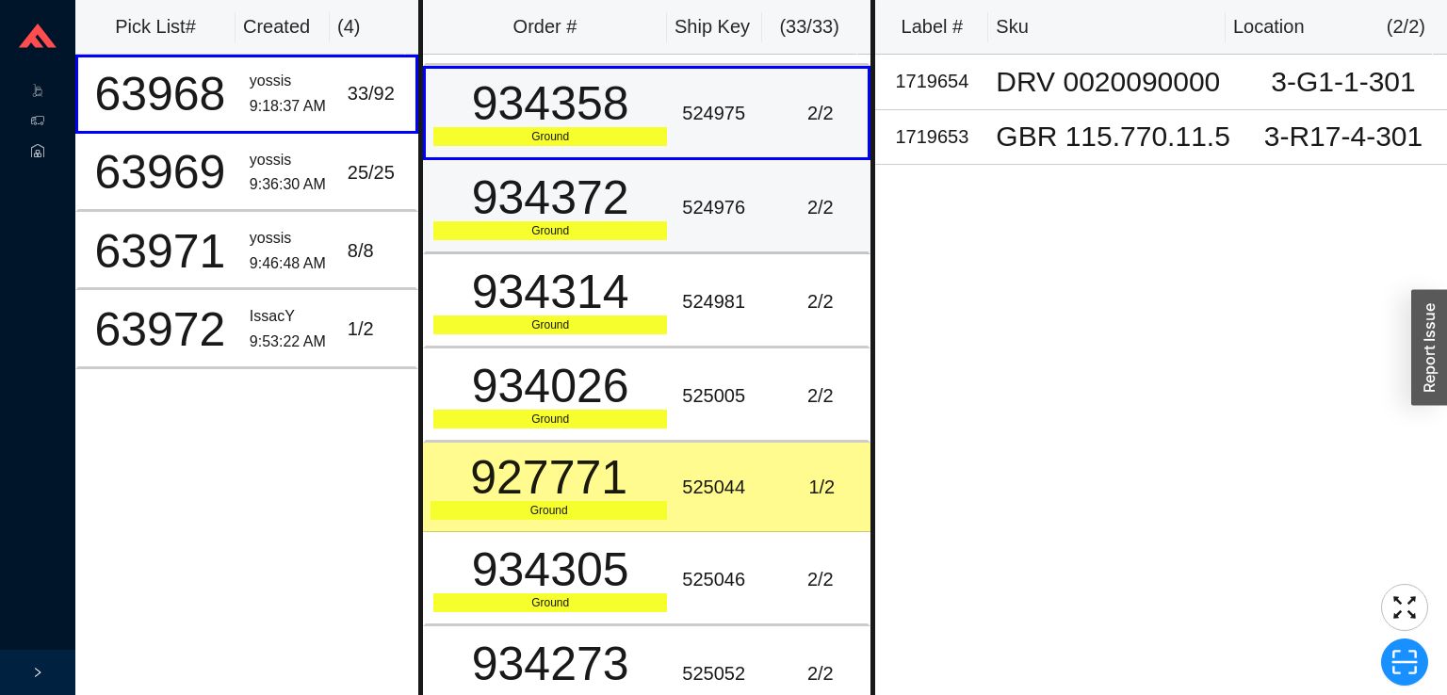
click at [773, 223] on td "2 / 2" at bounding box center [821, 207] width 98 height 94
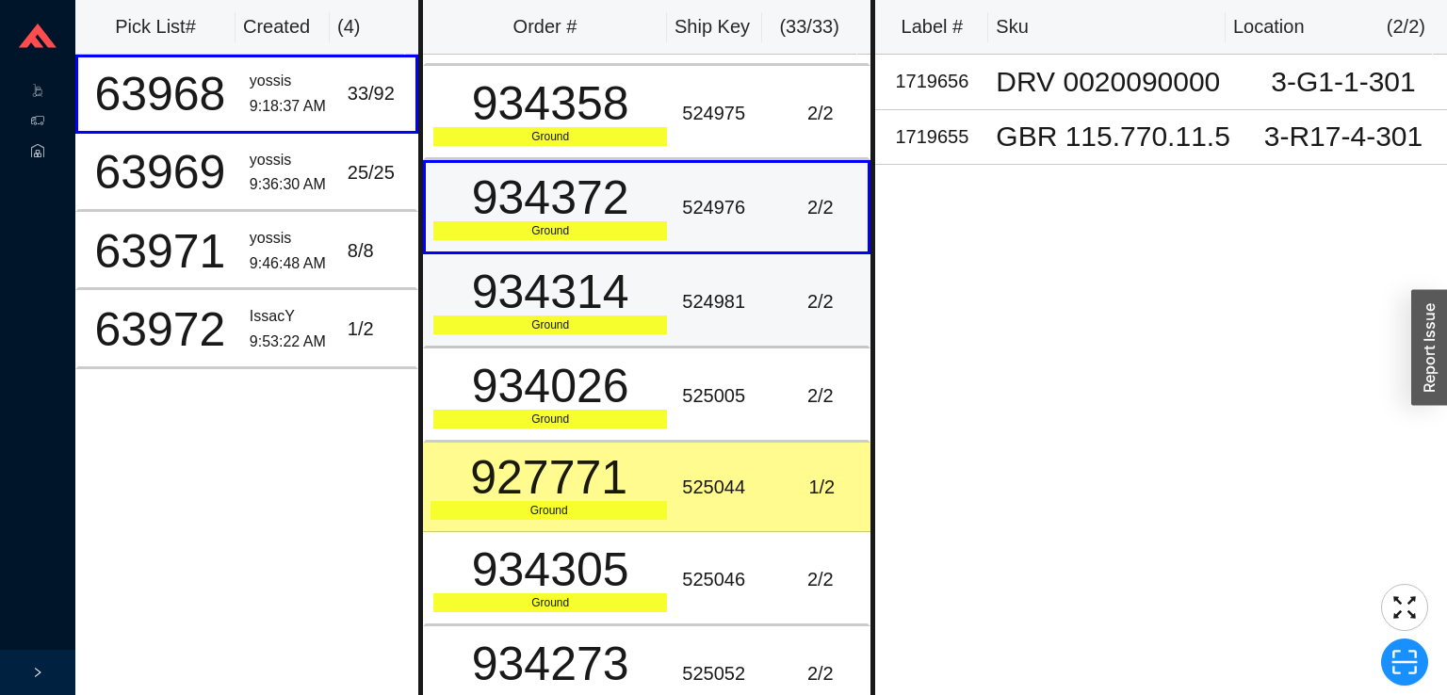
click at [754, 317] on td "524981" at bounding box center [724, 301] width 98 height 94
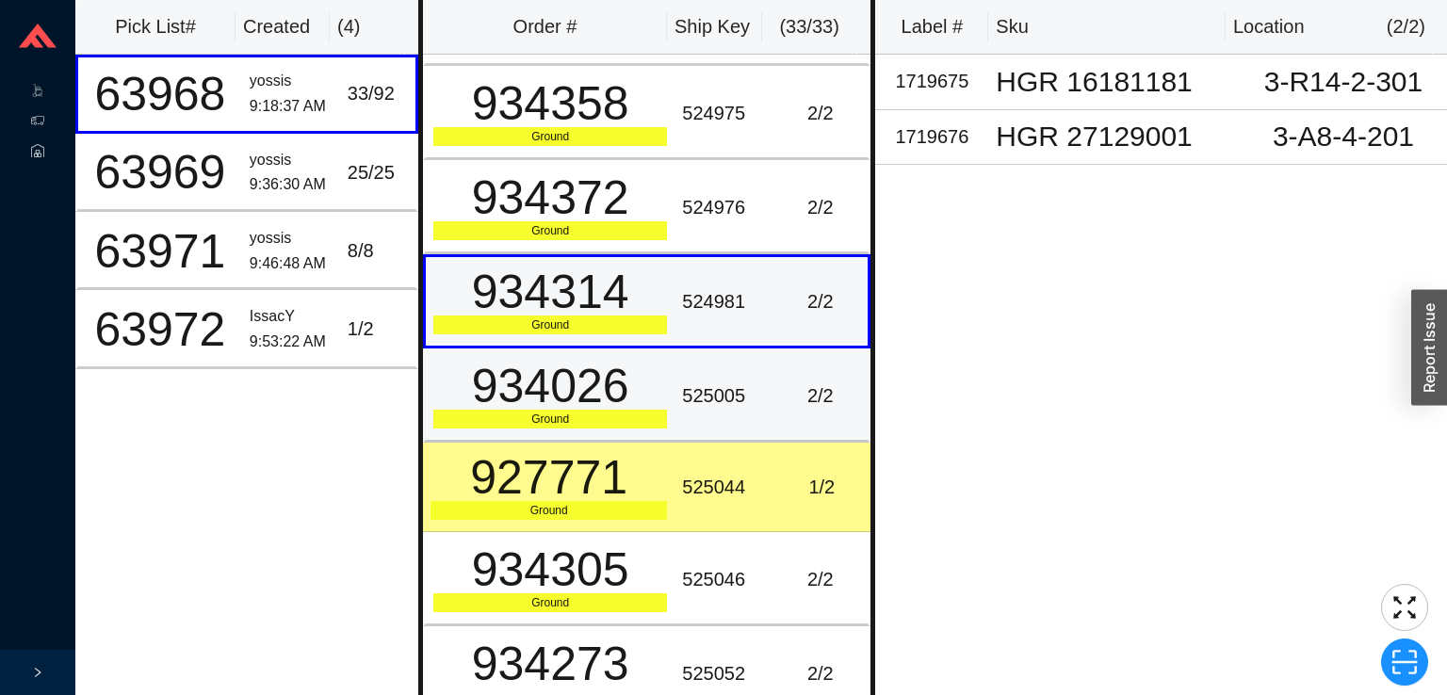
click at [749, 366] on td "525005" at bounding box center [724, 396] width 98 height 94
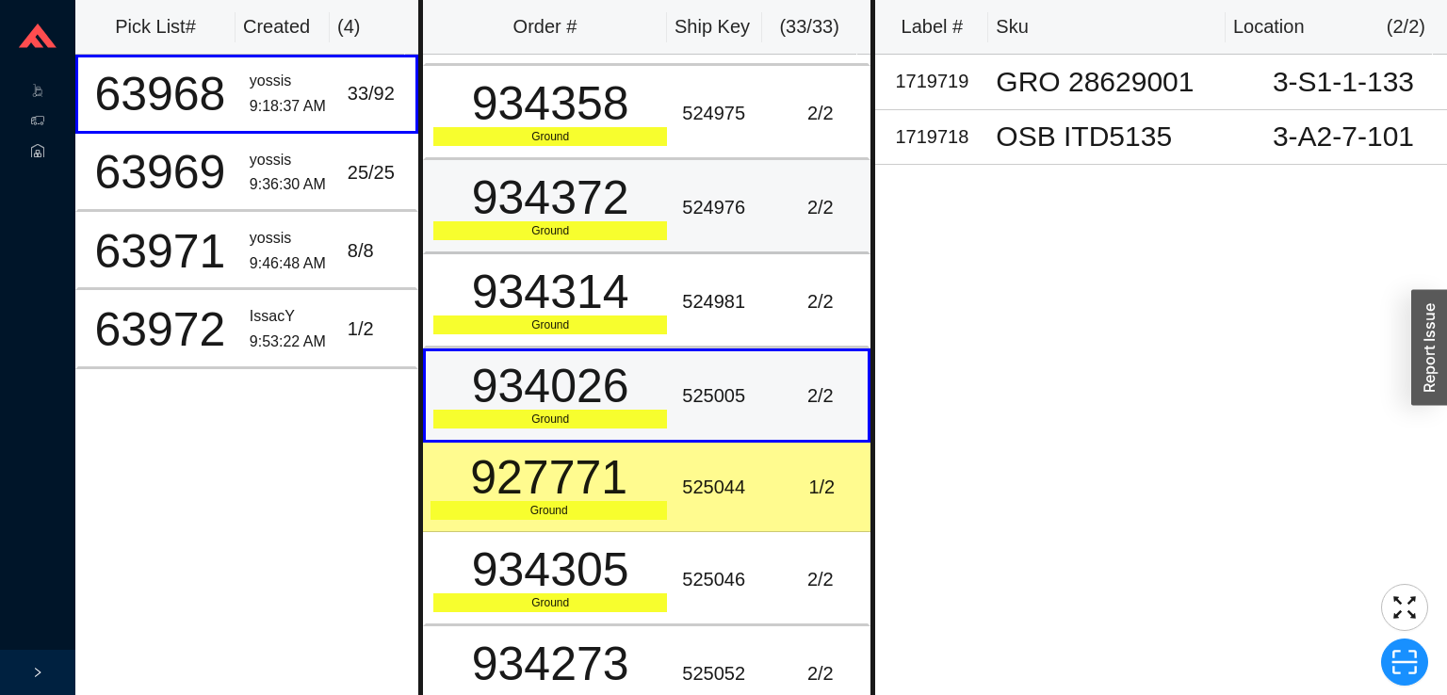
click at [784, 209] on div "2 / 2" at bounding box center [820, 207] width 80 height 31
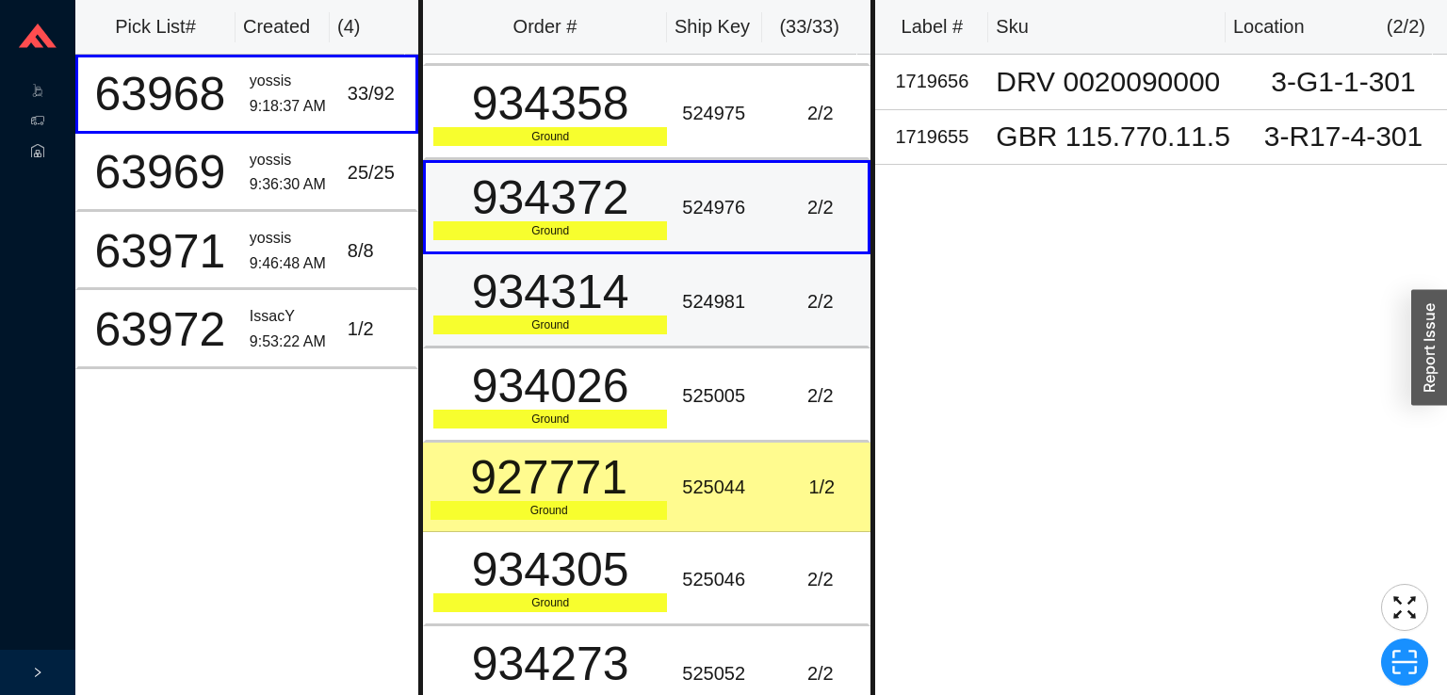
click at [745, 287] on div "524981" at bounding box center [723, 301] width 83 height 31
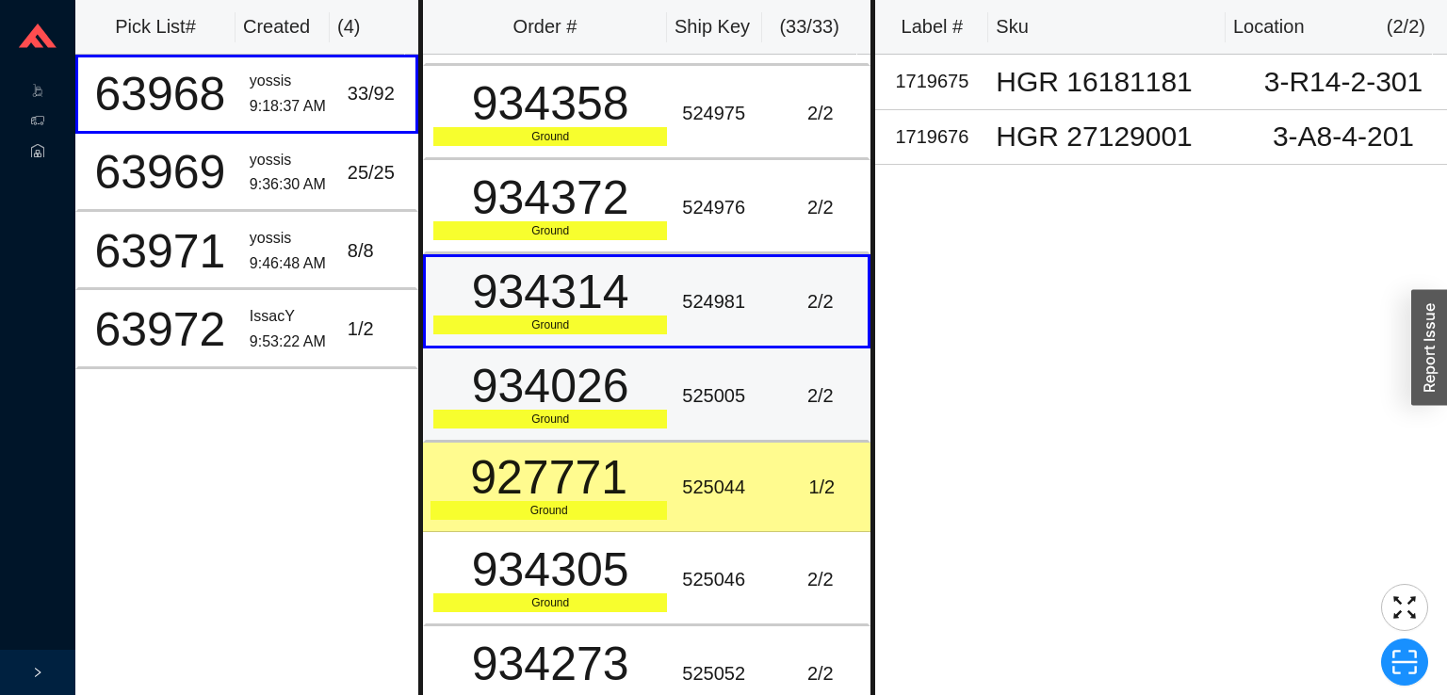
click at [708, 390] on div "525005" at bounding box center [723, 396] width 83 height 31
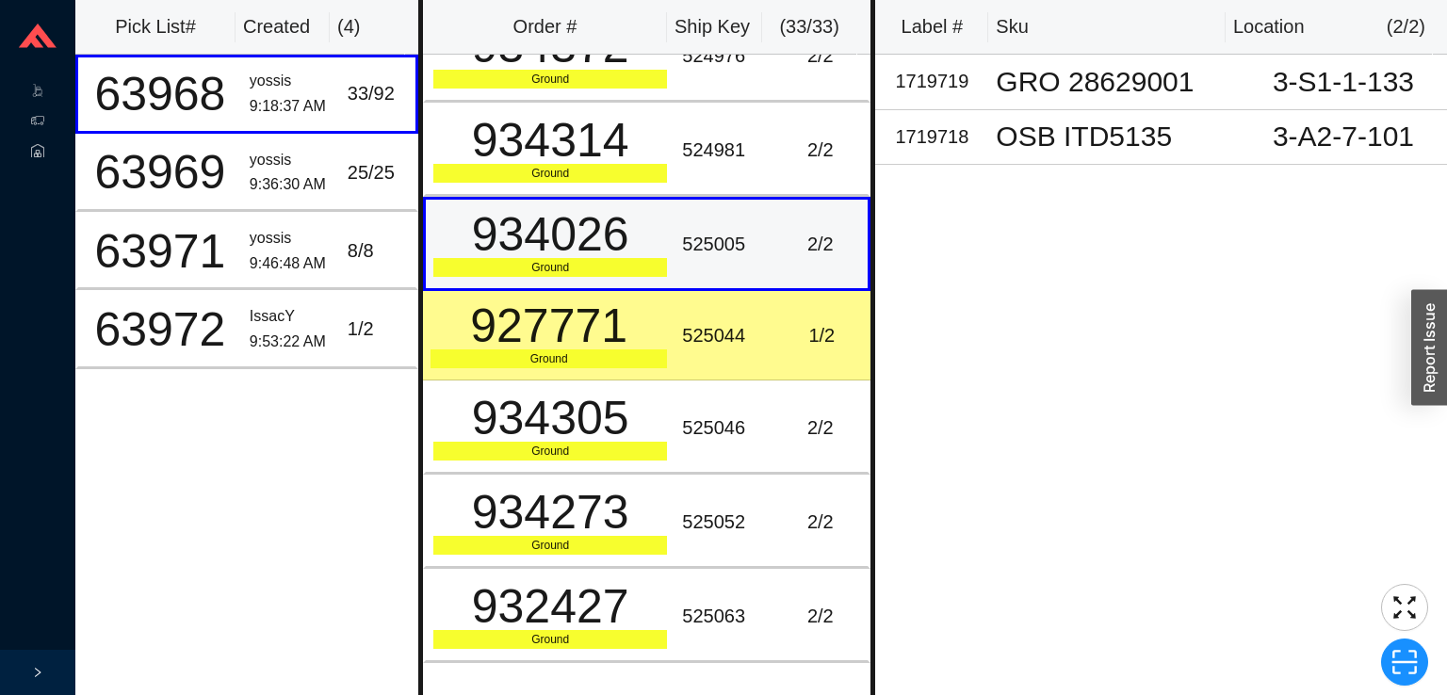
scroll to position [670, 0]
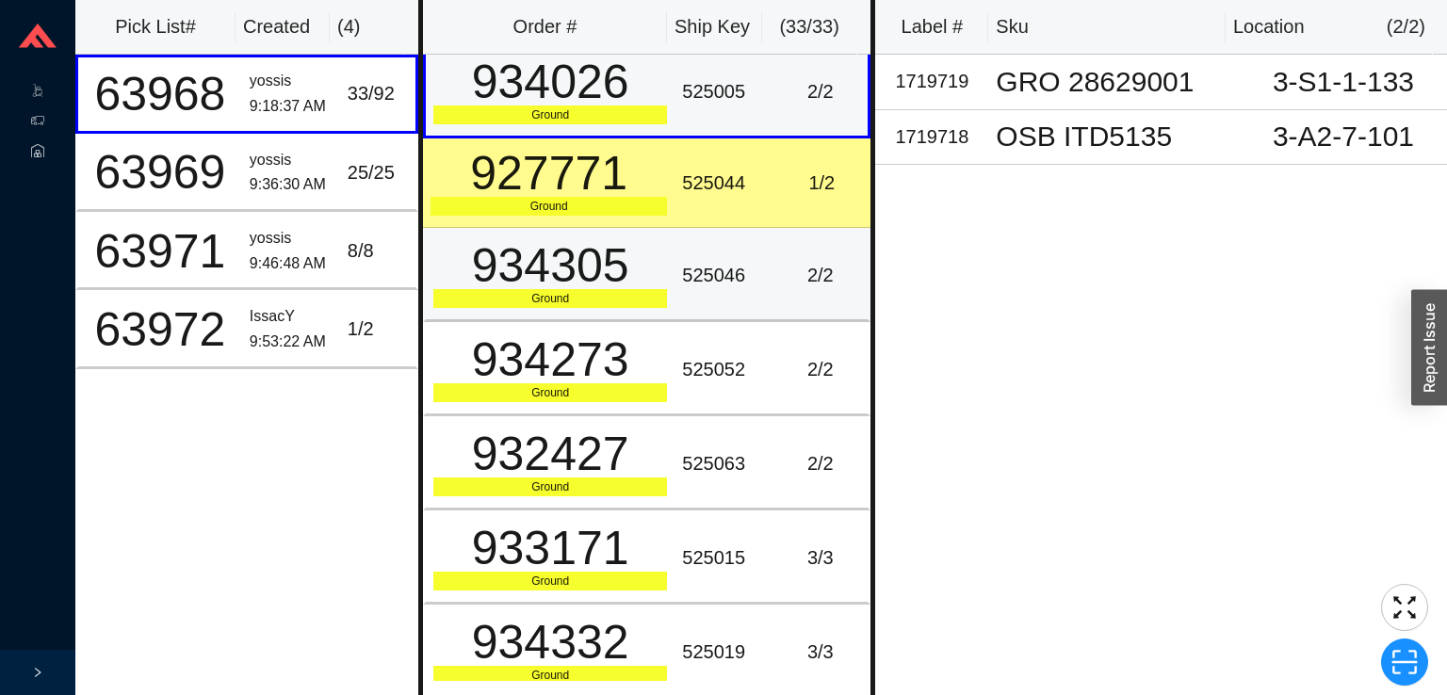
click at [737, 291] on td "525046" at bounding box center [724, 275] width 98 height 94
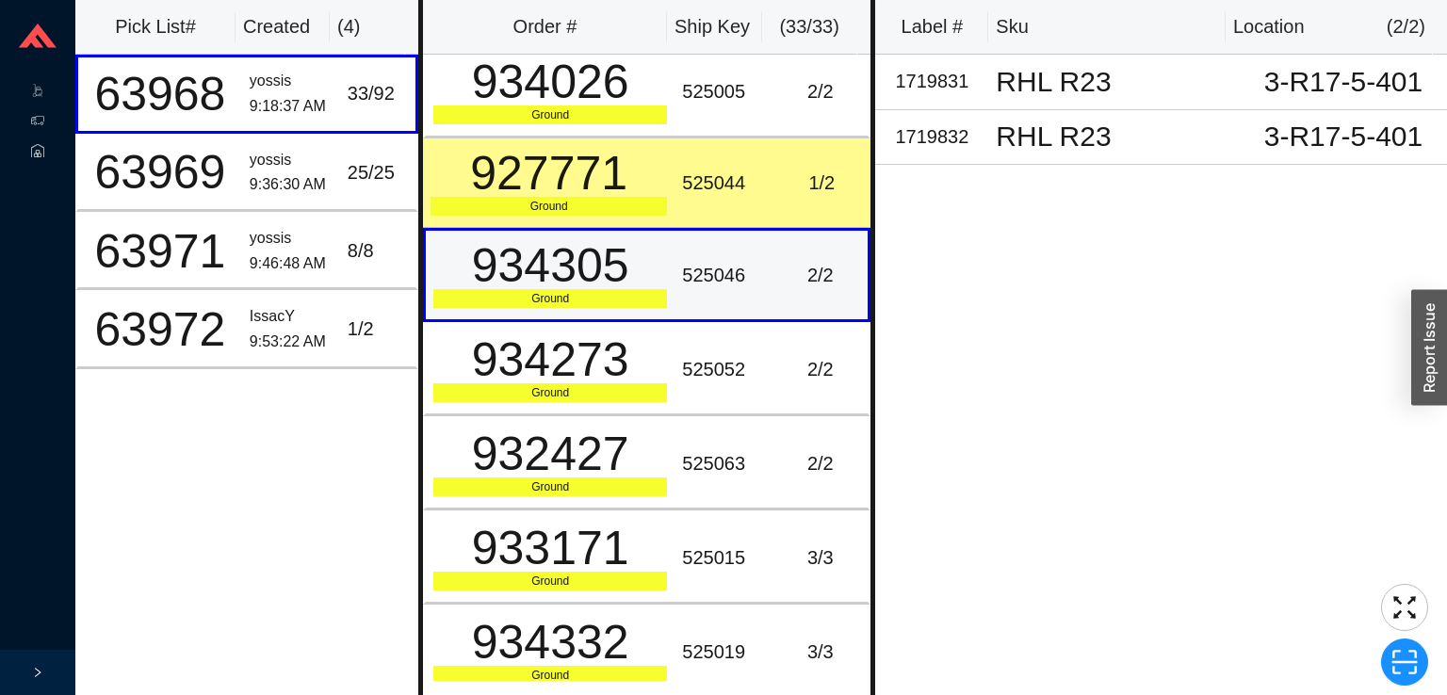
click at [780, 262] on div "2 / 2" at bounding box center [820, 275] width 80 height 31
click at [780, 184] on div "1 / 2" at bounding box center [821, 183] width 83 height 31
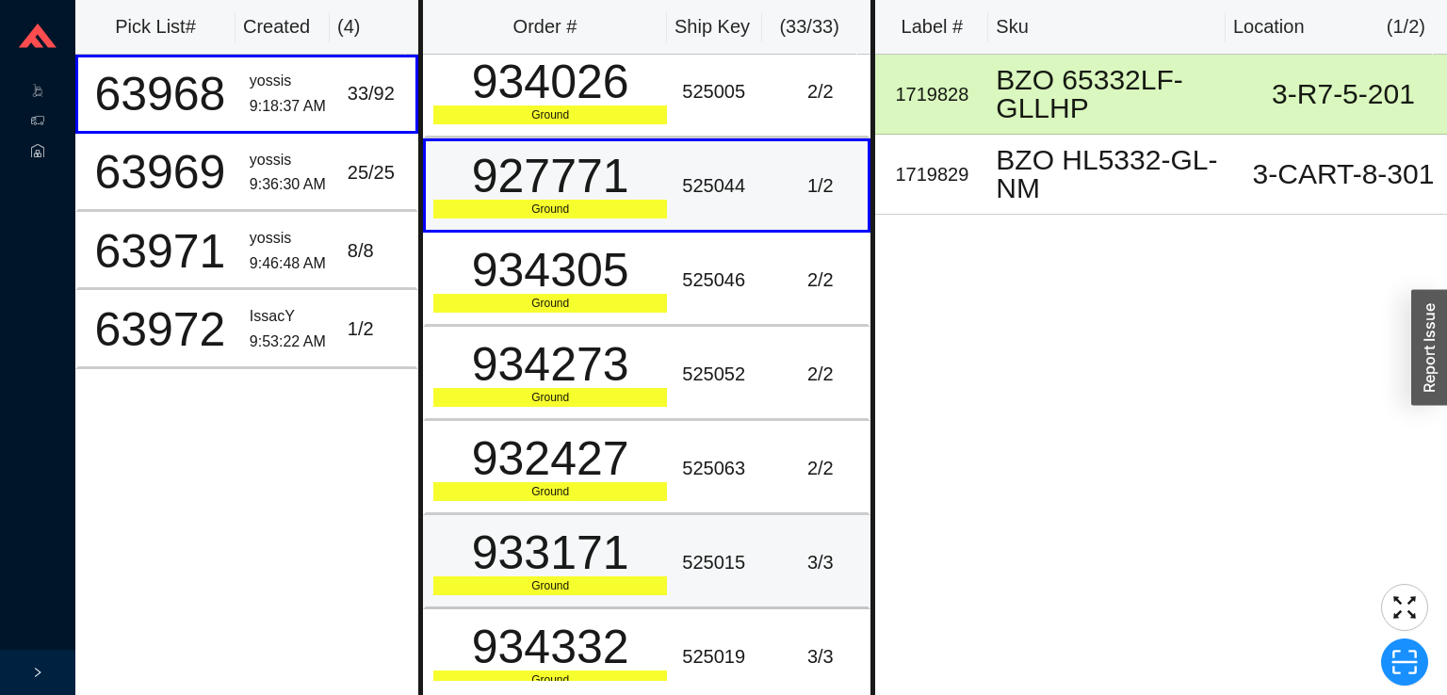
click at [659, 559] on td "933171 Ground" at bounding box center [549, 562] width 252 height 94
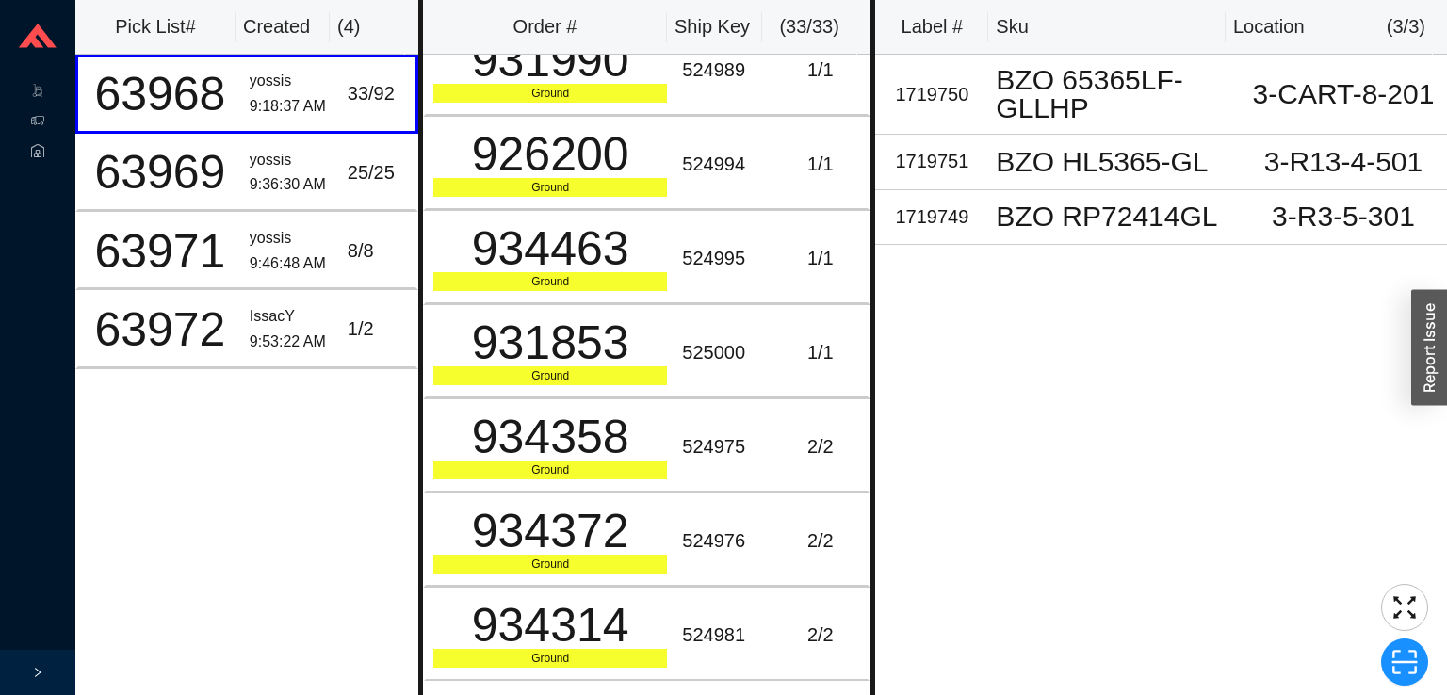
scroll to position [31, 0]
